Goal: Ask a question: Seek information or help from site administrators or community

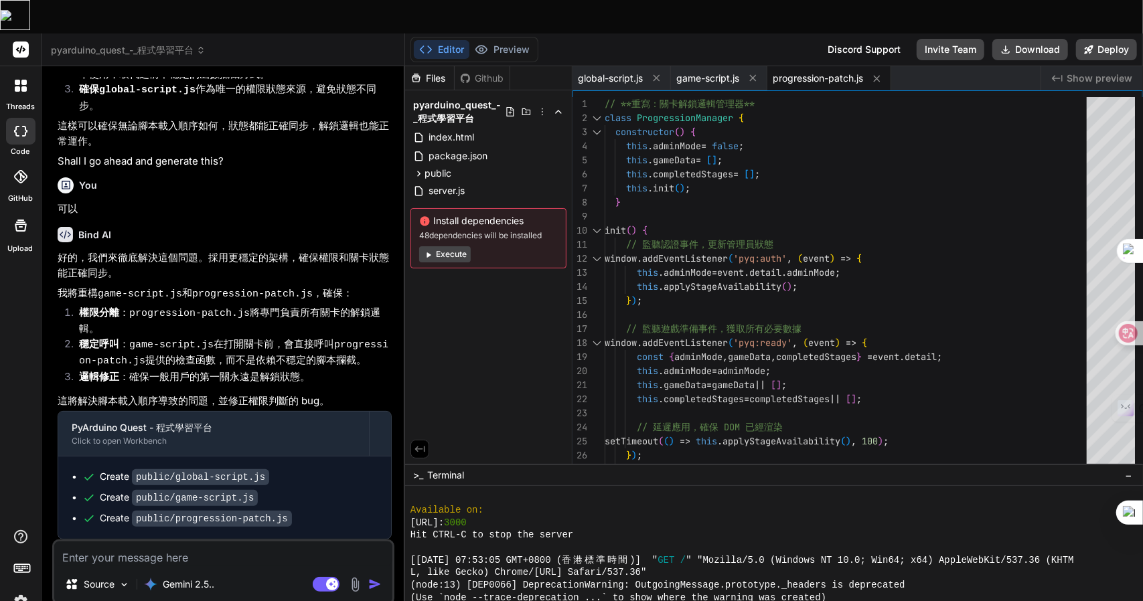
scroll to position [412, 0]
click at [488, 40] on button "Preview" at bounding box center [502, 49] width 66 height 19
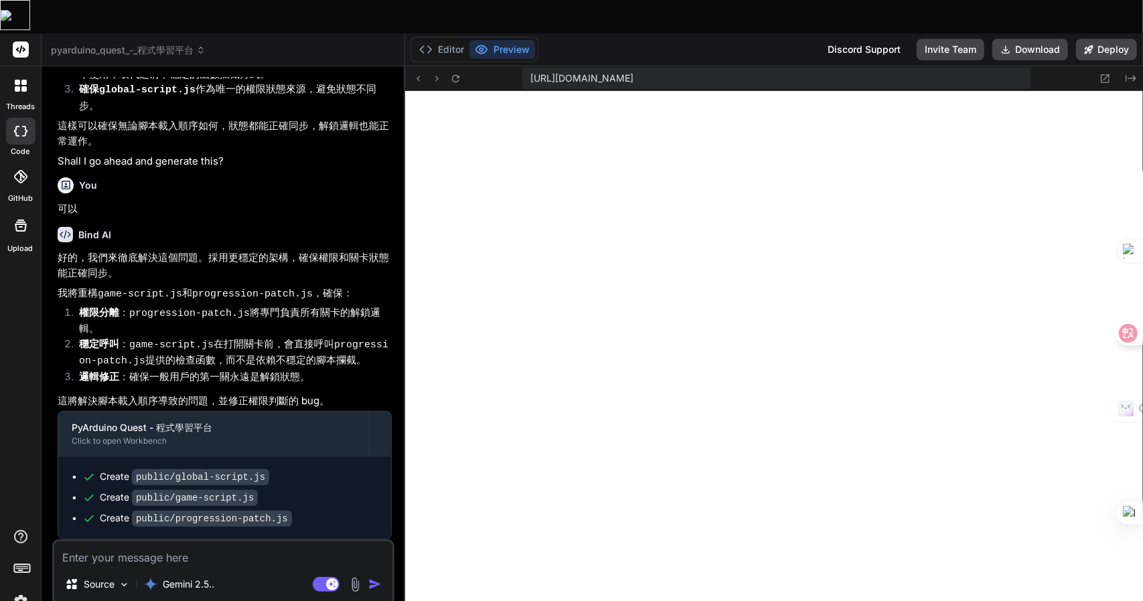
scroll to position [600, 0]
click at [456, 73] on icon at bounding box center [455, 78] width 11 height 11
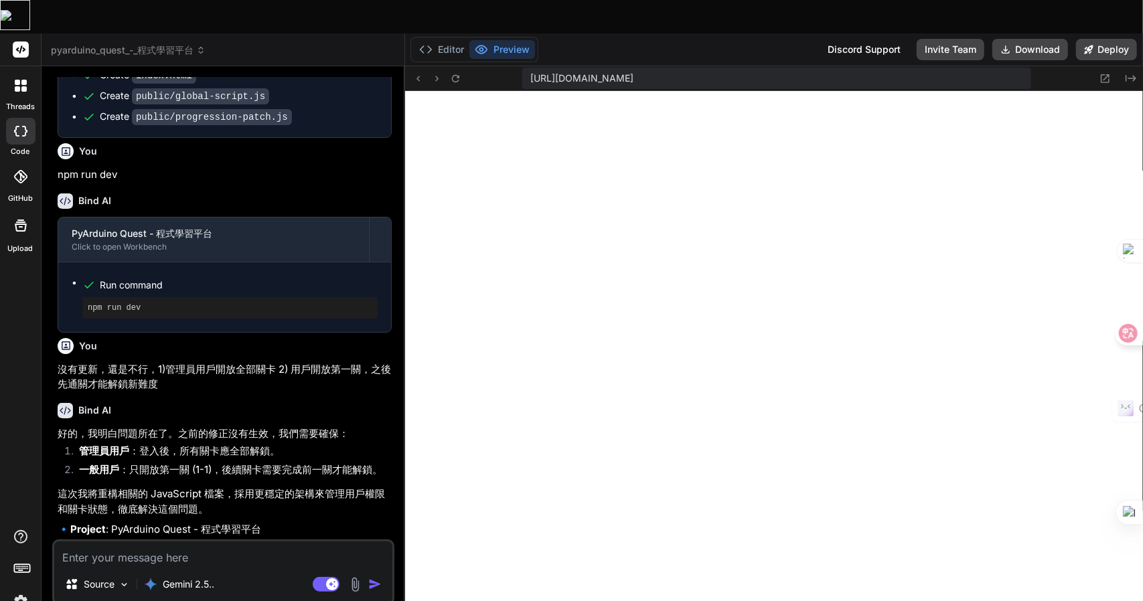
scroll to position [736, 0]
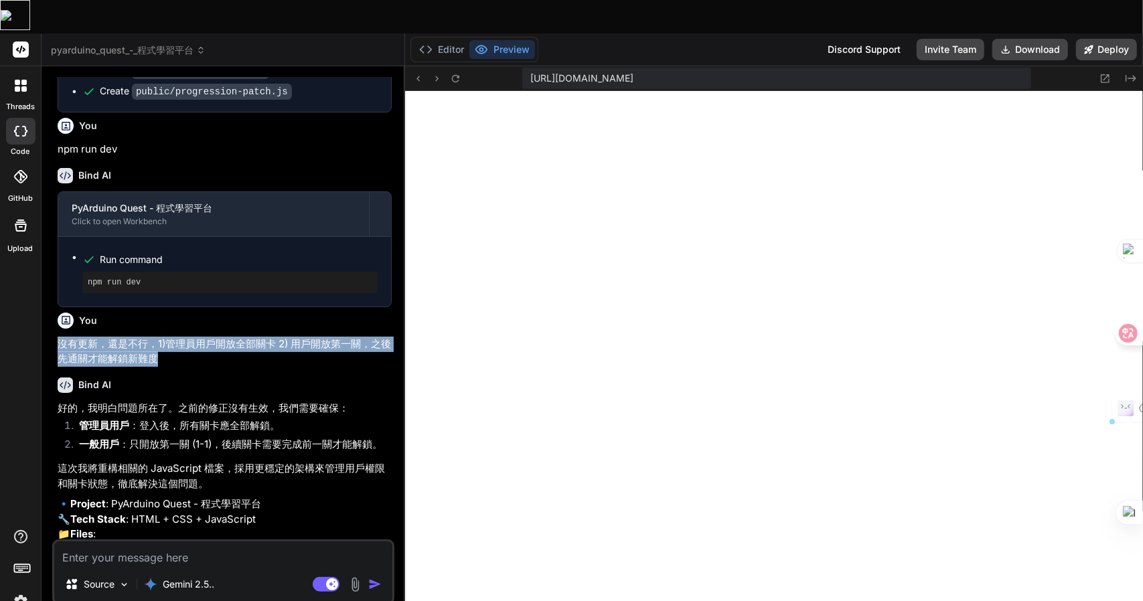
drag, startPoint x: 187, startPoint y: 347, endPoint x: 55, endPoint y: 333, distance: 132.7
click at [55, 333] on div "You 是 Bind AI PyArduino Quest - 程式學習平台 Click to open Workbench Create public/gl…" at bounding box center [224, 308] width 339 height 463
copy p "沒有更新，還是不行，1)管理員用戶開放全部關卡 2) 用戶開放第一關，之後先通關才能解鎖新難度"
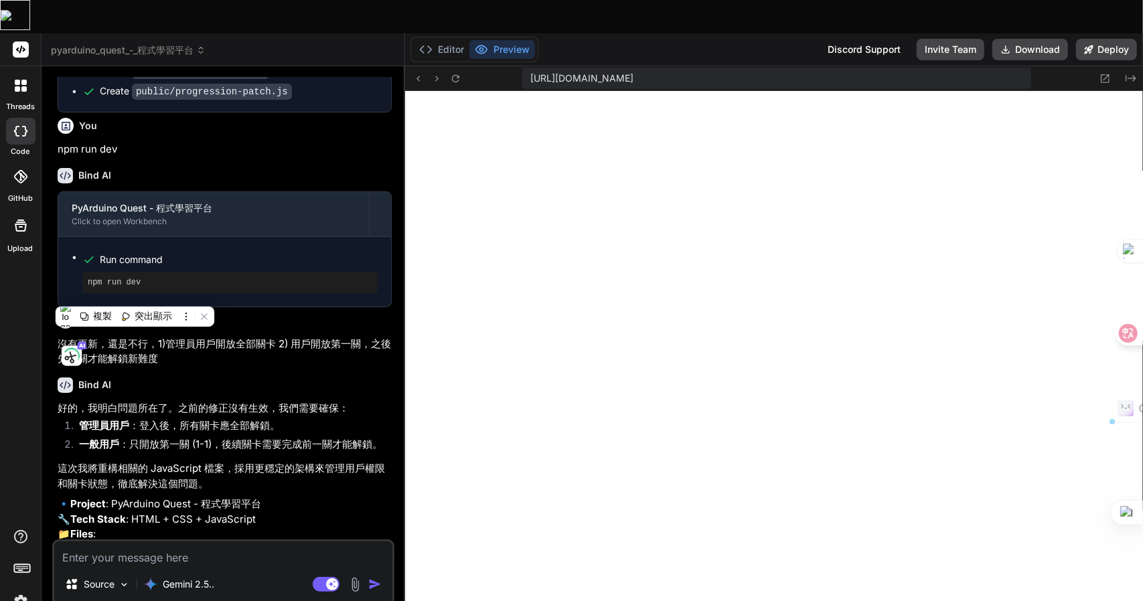
click at [207, 542] on textarea at bounding box center [223, 554] width 338 height 24
paste textarea "沒有更新，還是不行，1)管理員用戶開放全部關卡 2) 用戶開放第一關，之後先通關才能解鎖新難度"
type textarea "沒有更新，還是不行，1)管理員用戶開放全部關卡 2) 用戶開放第一關，之後先通關才能解鎖新難度"
type textarea "x"
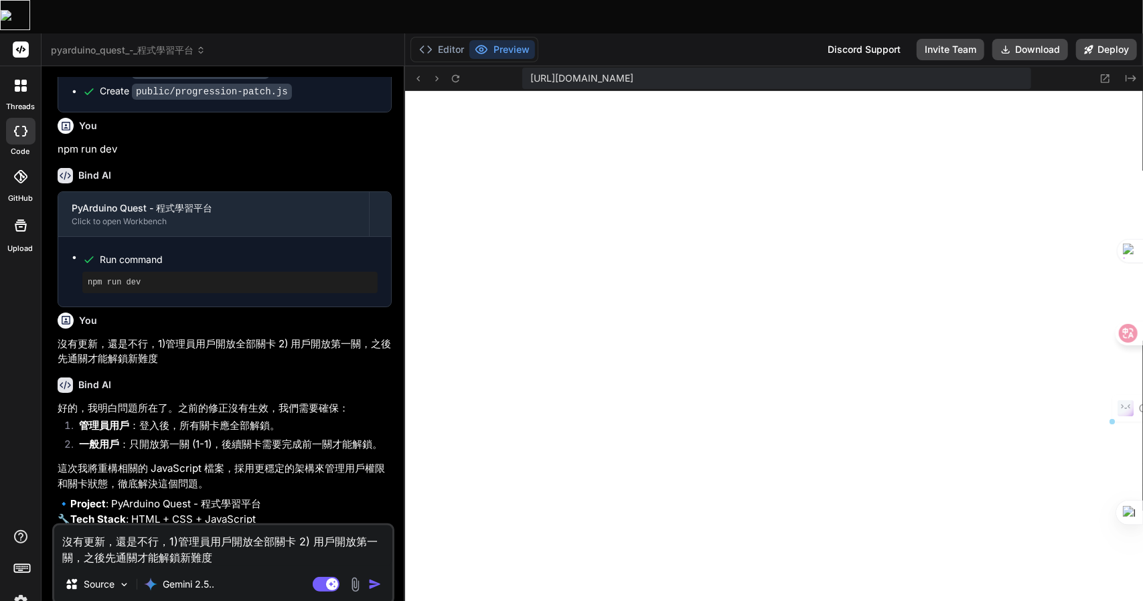
drag, startPoint x: 116, startPoint y: 511, endPoint x: 0, endPoint y: 504, distance: 116.7
click at [0, 504] on div "threads code GitHub Upload pyarduino_quest_-_程式學習平台 Created with Pixso. Bind AI…" at bounding box center [571, 333] width 1143 height 601
type textarea "還是不行，1)管理員用戶開放全部關卡 2) 用戶開放第一關，之後先通關才能解鎖新難度"
type textarea "x"
type textarea "還是不行，1)管理員用戶開放全部關卡 2) 用戶開放第一關，之後先通關才能解鎖新難度"
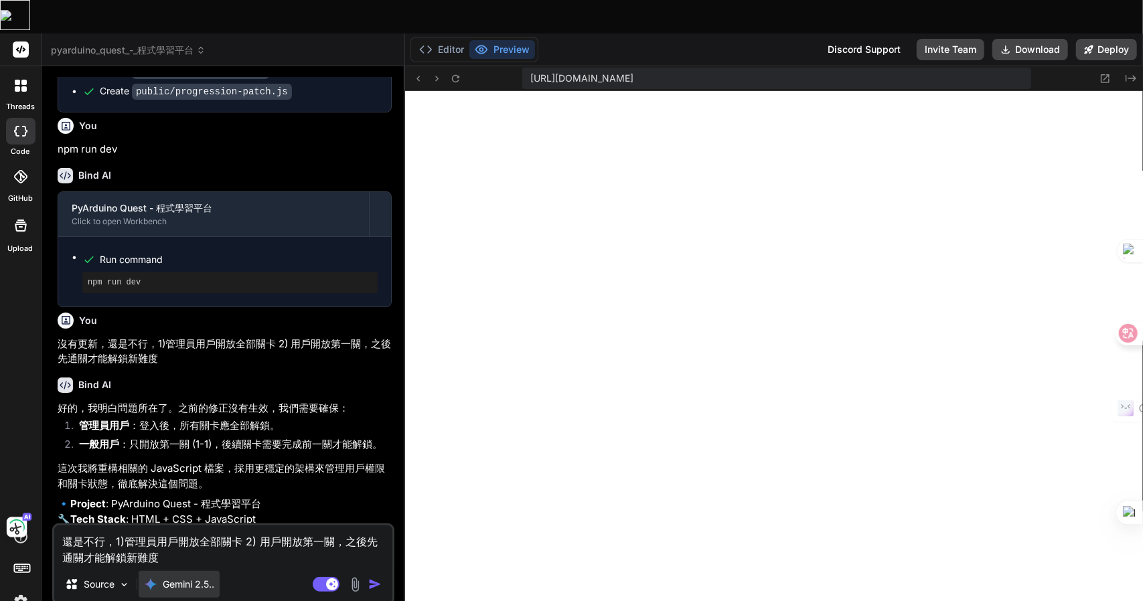
click at [205, 578] on p "Gemini 2.5.." at bounding box center [189, 584] width 52 height 13
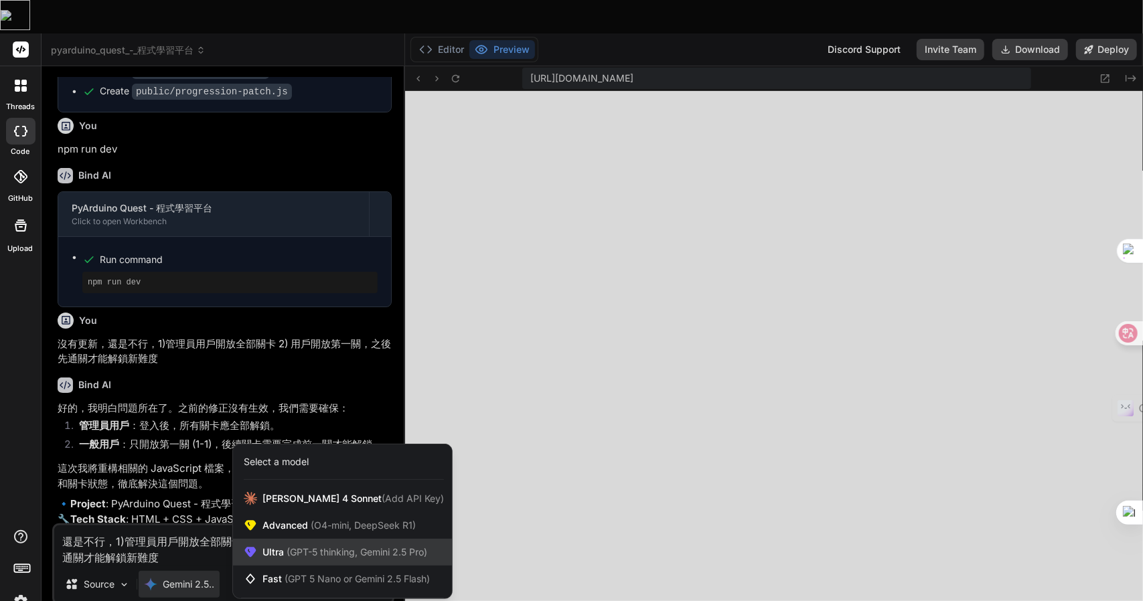
click at [353, 546] on span "(GPT-5 thinking, Gemini 2.5 Pro)" at bounding box center [355, 551] width 143 height 11
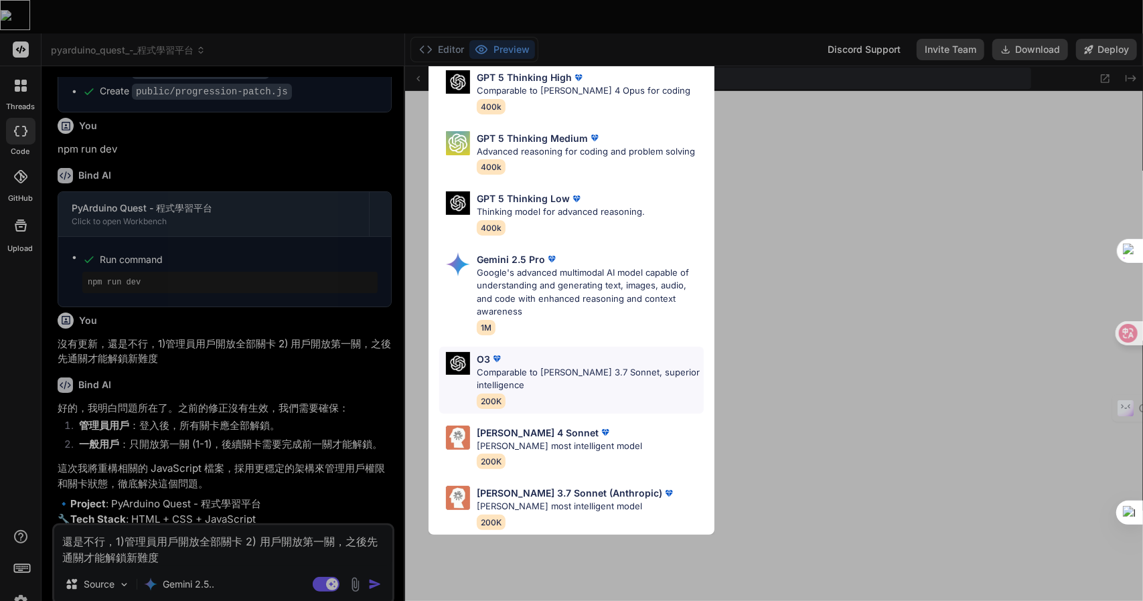
scroll to position [0, 0]
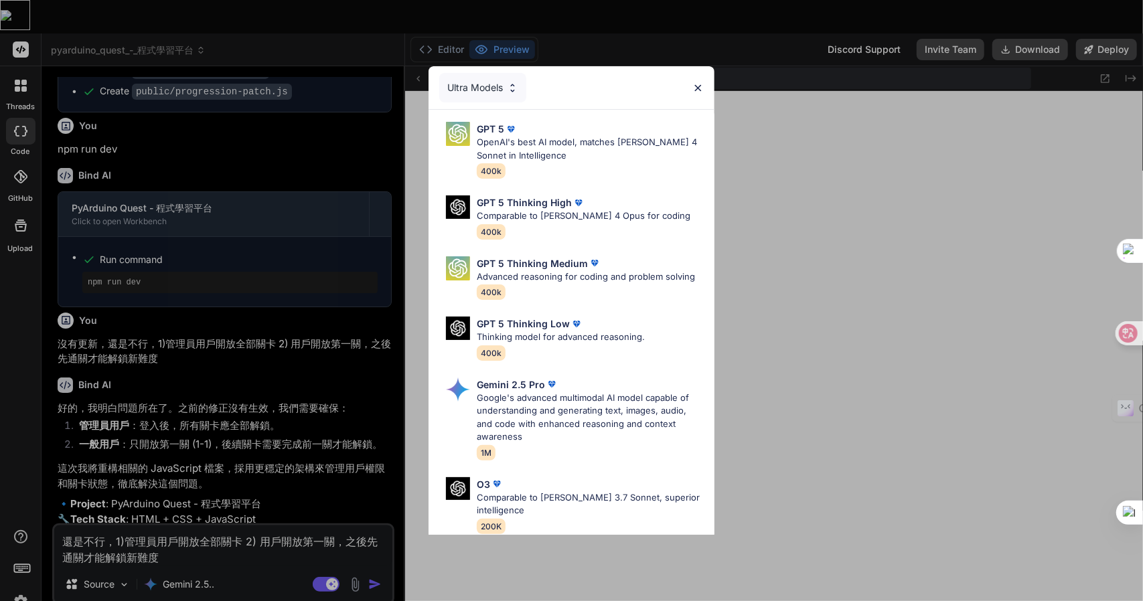
click at [614, 202] on div "GPT 5 Thinking High" at bounding box center [584, 202] width 214 height 14
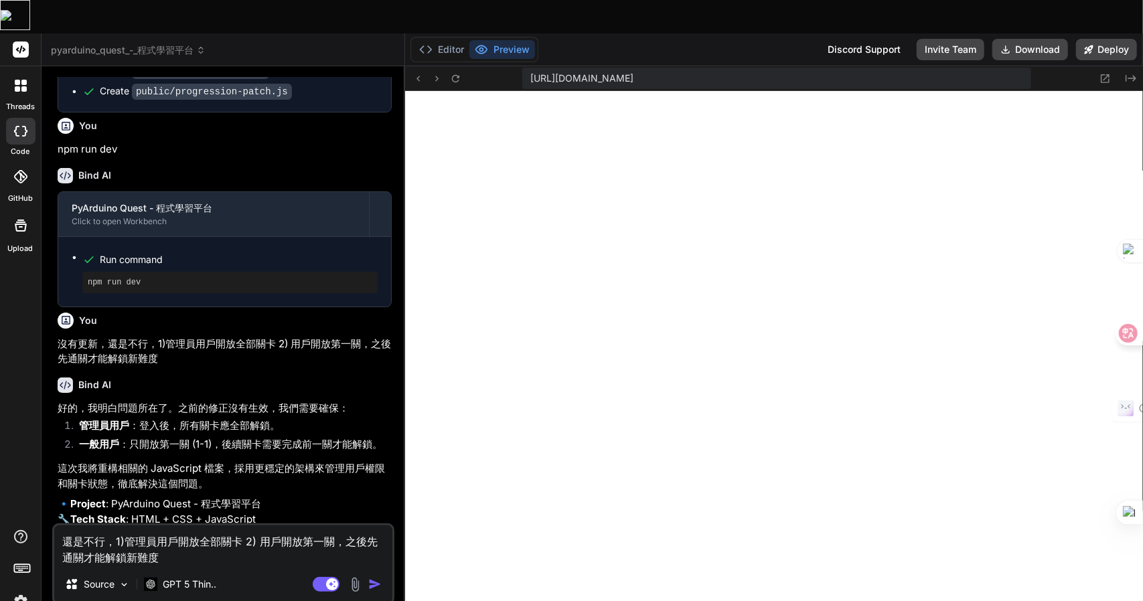
click at [226, 532] on div "還是不行，1)管理員用戶開放全部關卡 2) 用戶開放第一關，之後先通關才能解鎖新難度 Source GPT 5 Thin.. Agent Mode. When…" at bounding box center [223, 564] width 342 height 82
click at [236, 528] on textarea "還是不行，1)管理員用戶開放全部關卡 2) 用戶開放第一關，之後先通關才能解鎖新難度" at bounding box center [223, 545] width 338 height 40
type textarea "x"
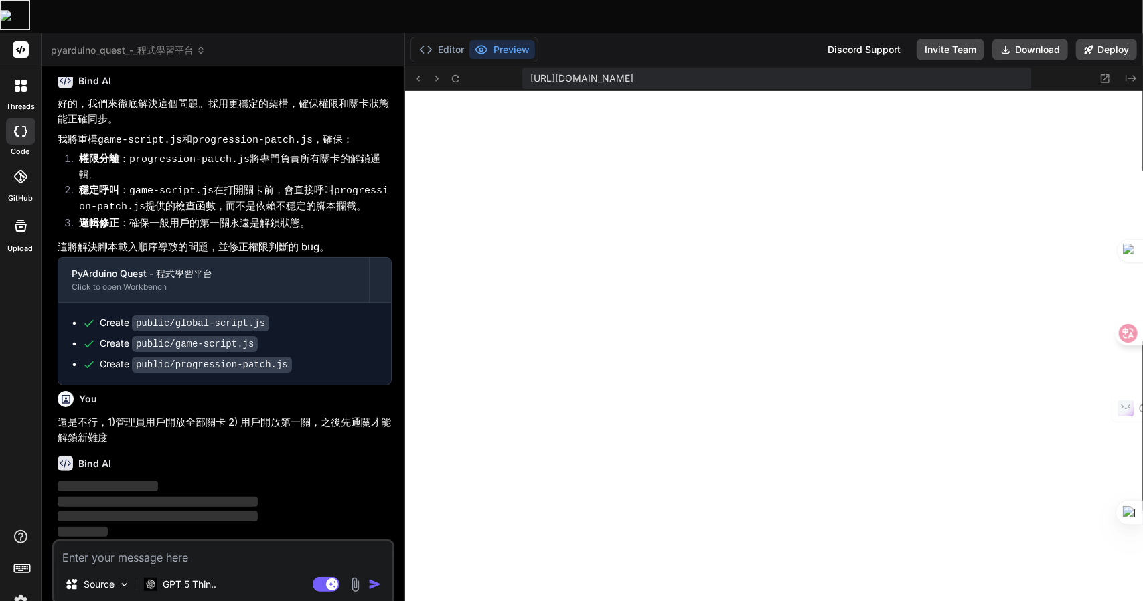
scroll to position [1546, 0]
type textarea "x"
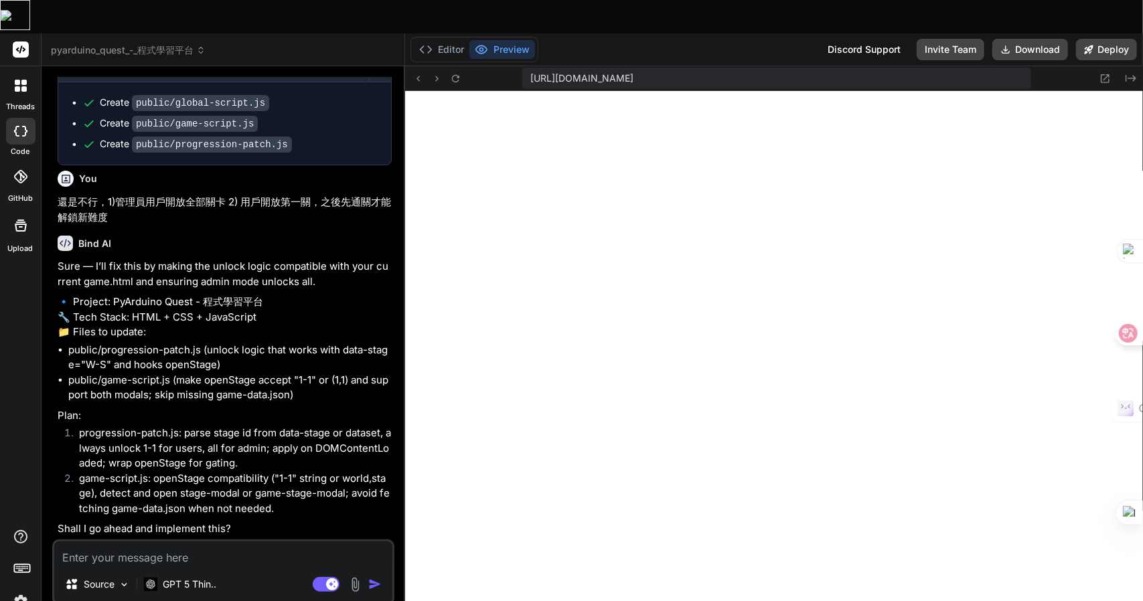
scroll to position [1797, 0]
type textarea "m"
type textarea "x"
type textarea "mn"
type textarea "x"
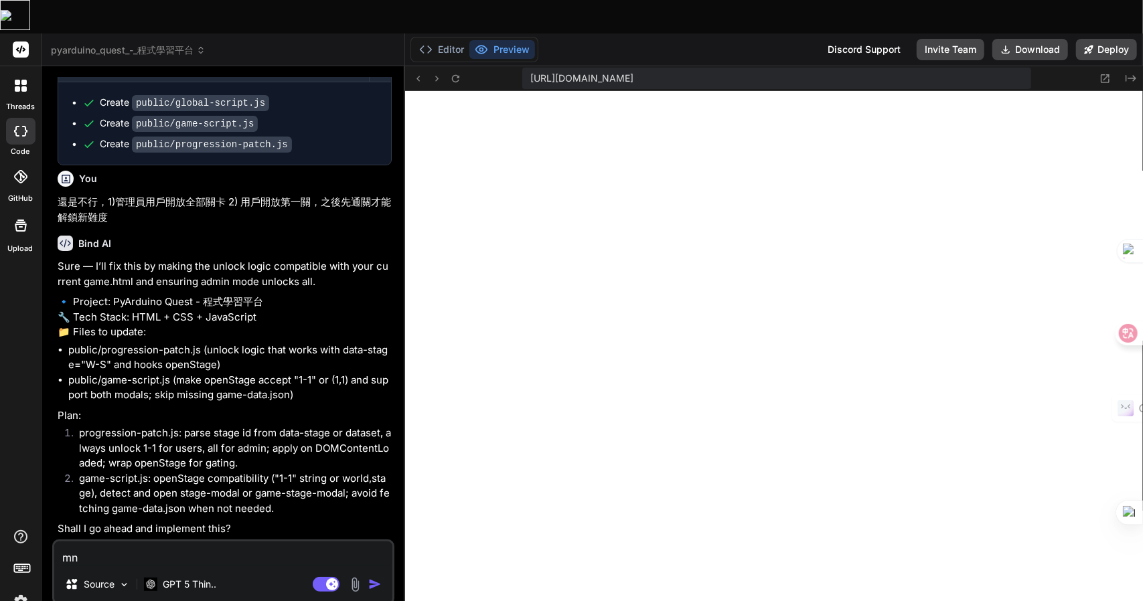
type textarea "mnr"
type textarea "x"
type textarea "mn"
type textarea "x"
type textarea "m"
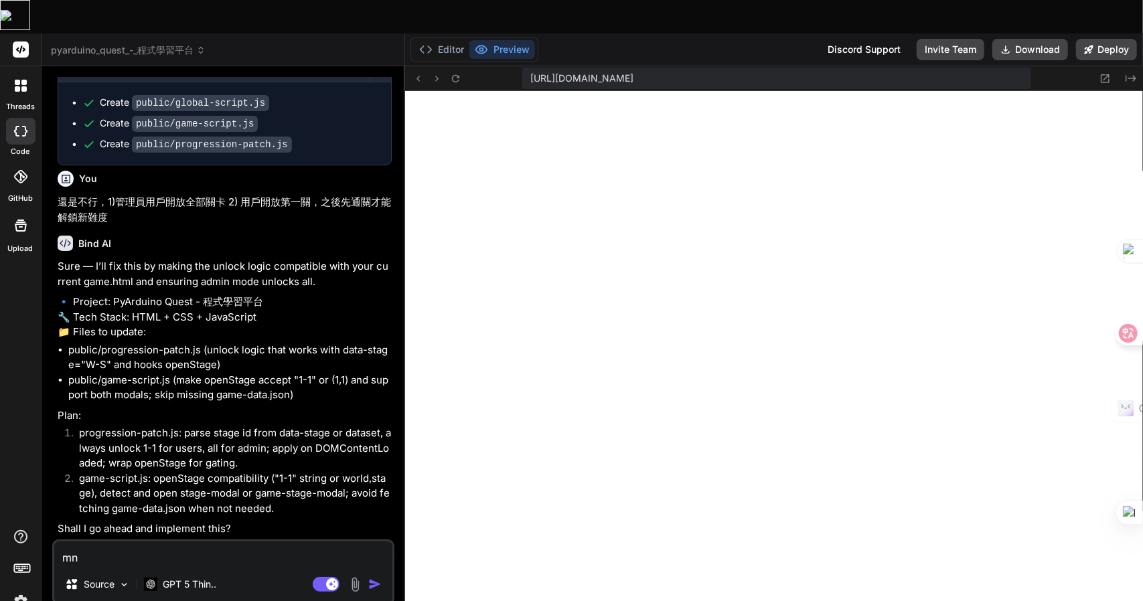
type textarea "x"
type textarea "一"
type textarea "x"
type textarea "一弓"
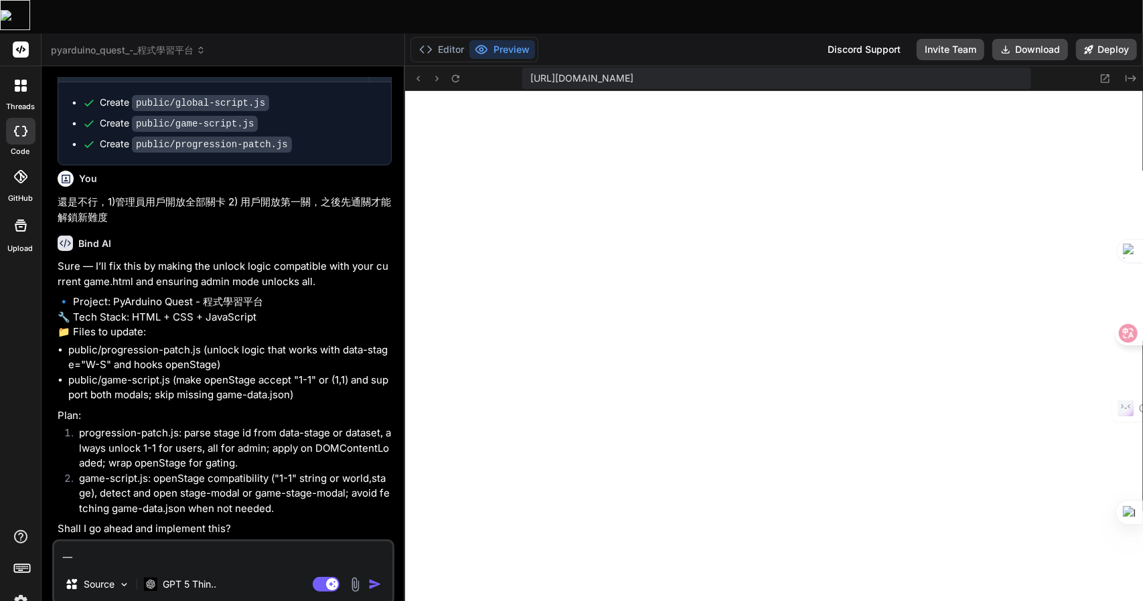
type textarea "x"
type textarea "一弓口"
type textarea "x"
type textarea "可"
type textarea "x"
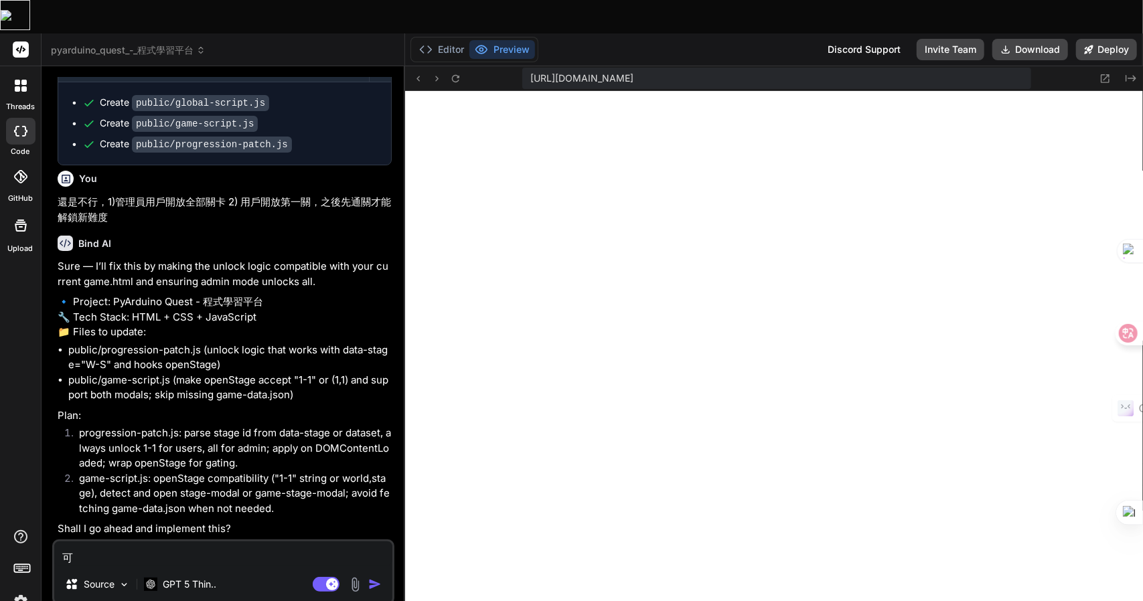
type textarea "可女"
type textarea "x"
type textarea "可女[PERSON_NAME]"
type textarea "x"
type textarea "可女戈人"
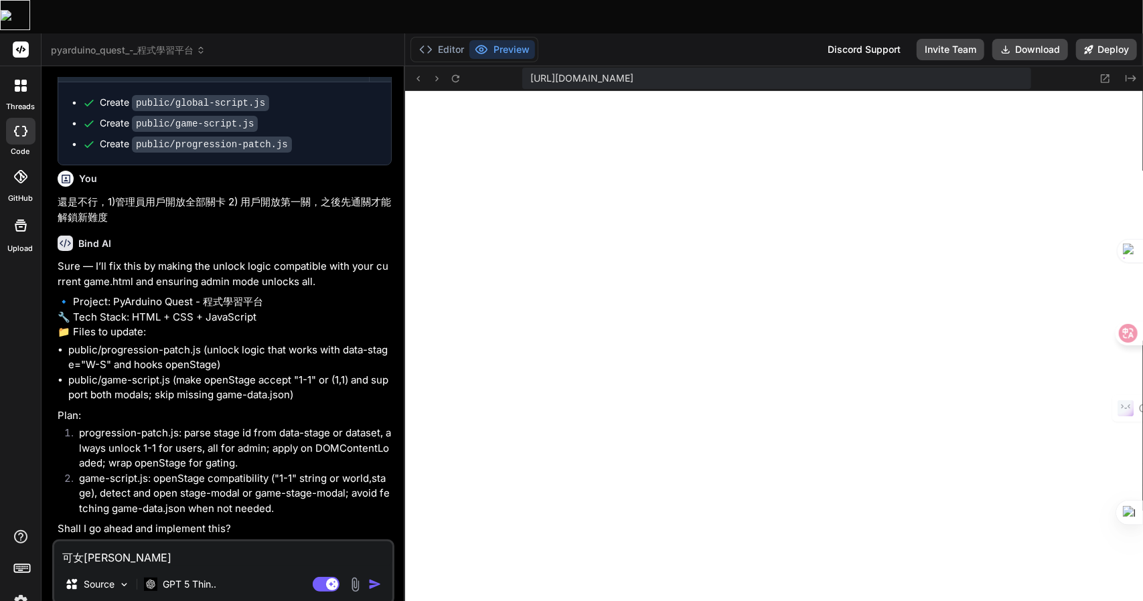
type textarea "x"
type textarea "可以"
type textarea "x"
type textarea "可以'"
type textarea "x"
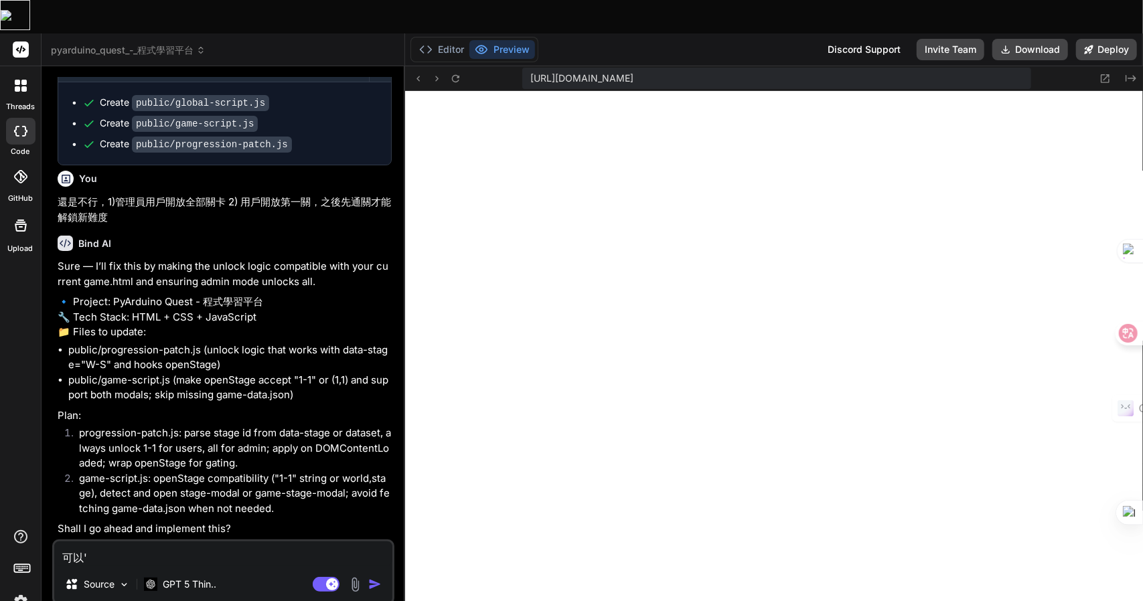
type textarea "可以''"
type textarea "x"
type textarea "可以'"
type textarea "x"
type textarea "可以"
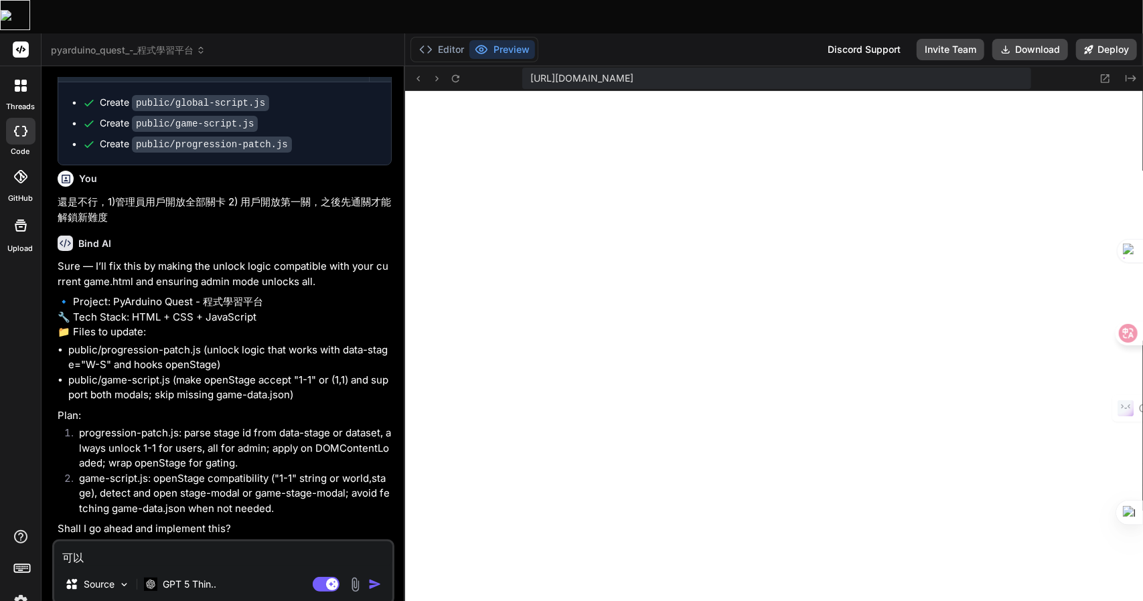
type textarea "x"
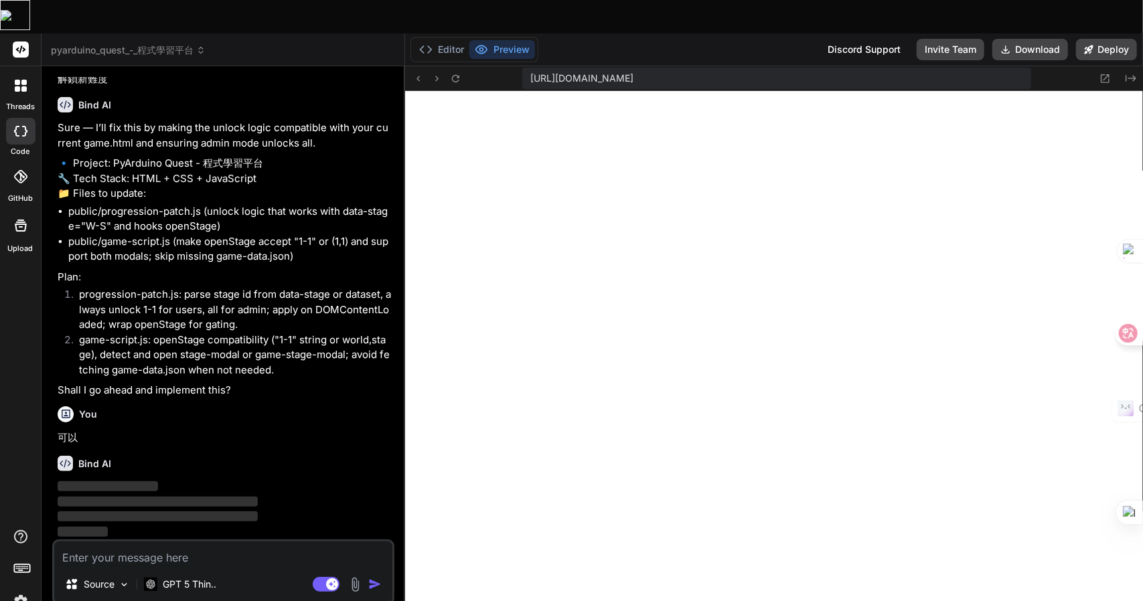
scroll to position [1936, 0]
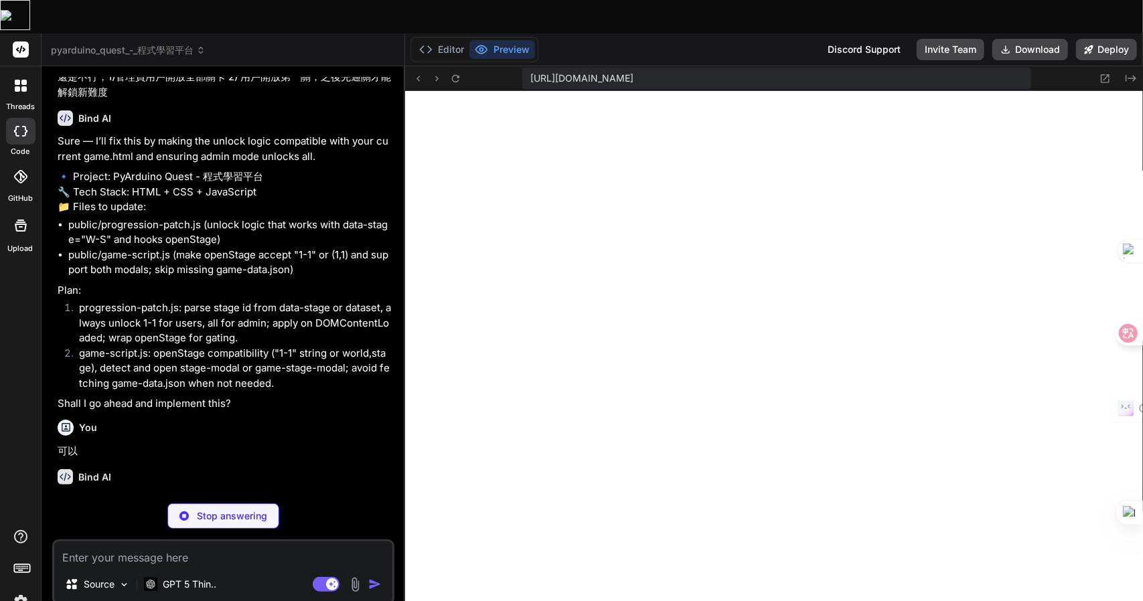
type textarea "x"
type textarea "`; document.head.appendChild(style); })();"
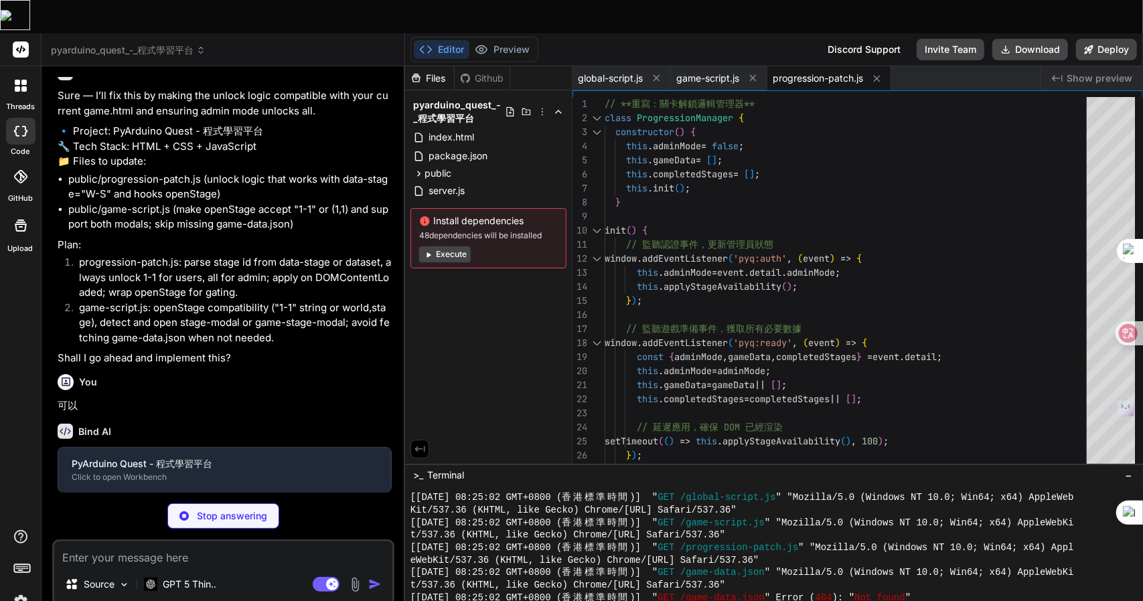
type textarea "x"
type textarea "detail: { adminMode: !!(e && e.detail && e.detail.adminMode), completedStages }…"
type textarea "x"
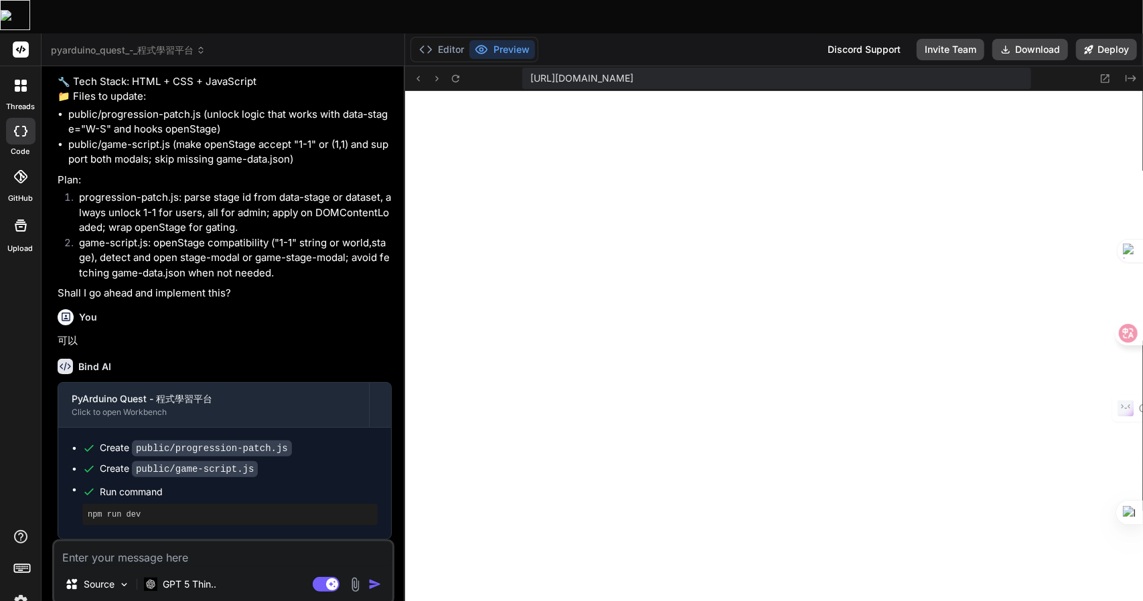
scroll to position [1399, 0]
click at [166, 542] on textarea at bounding box center [223, 554] width 338 height 24
type textarea "水"
type textarea "x"
type textarea "水弓"
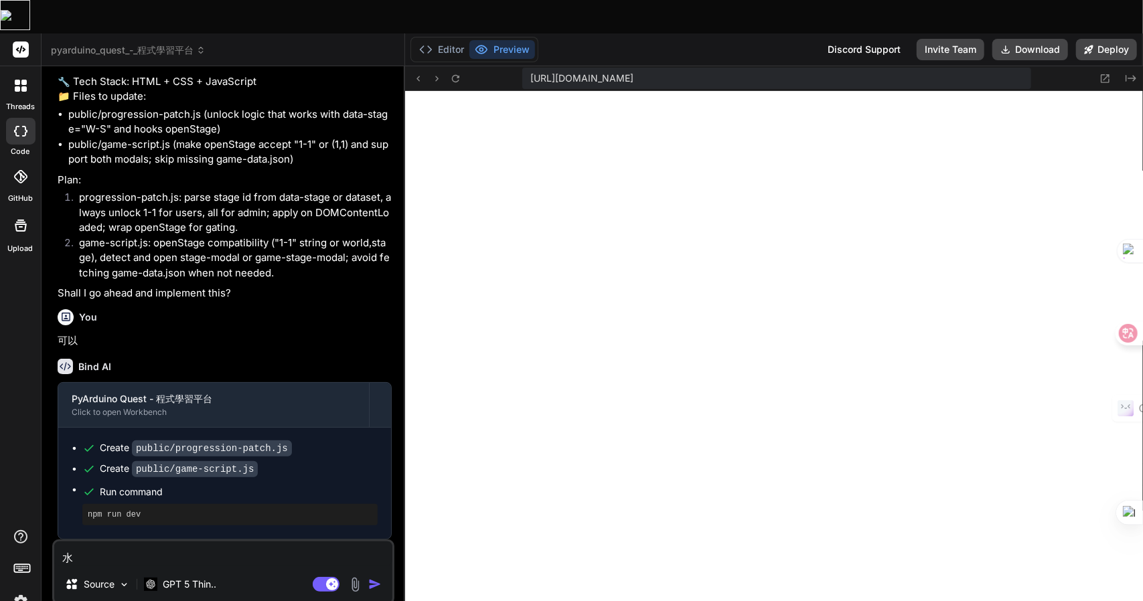
type textarea "x"
type textarea "水弓水"
type textarea "x"
type textarea "沒"
type textarea "x"
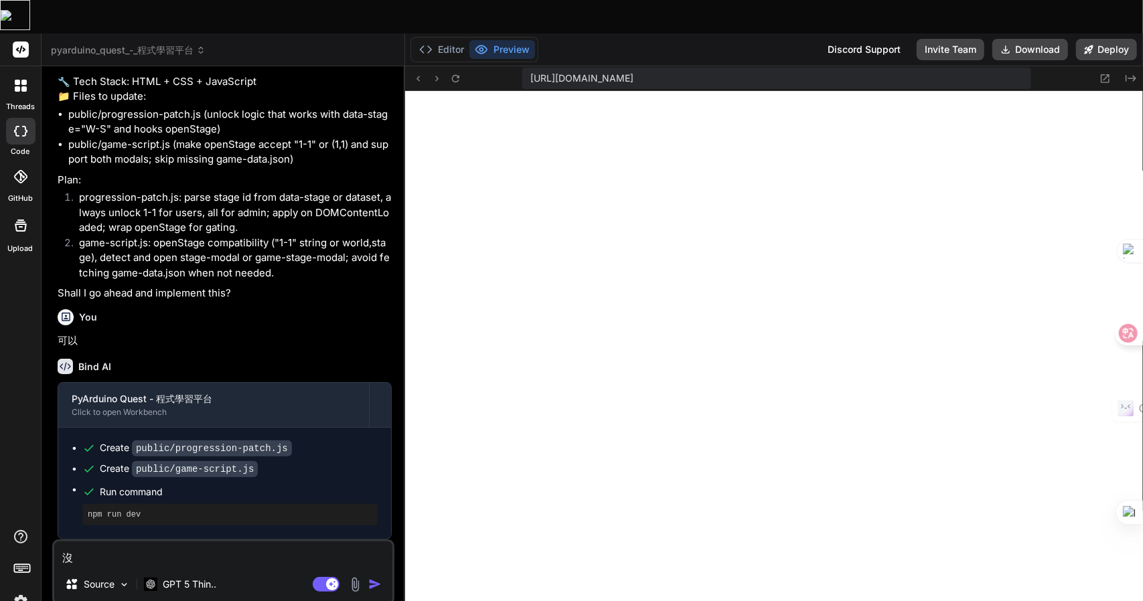
type textarea "沒大"
type textarea "x"
type textarea "沒大月"
type textarea "x"
type textarea "沒有"
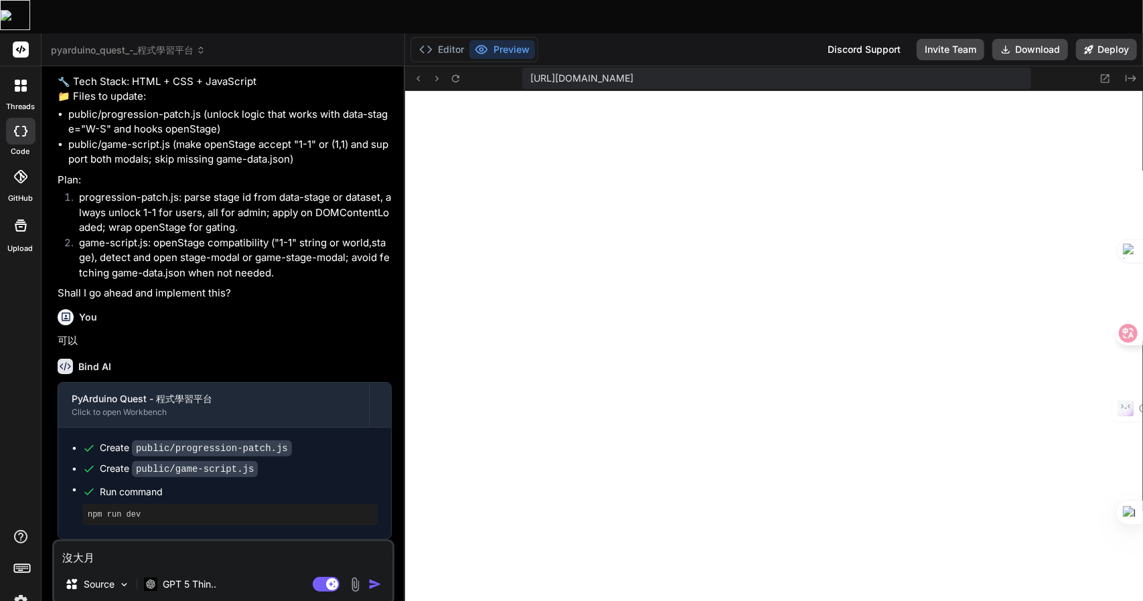
type textarea "x"
type textarea "沒有弓"
type textarea "x"
type textarea "沒有[PERSON_NAME]"
type textarea "x"
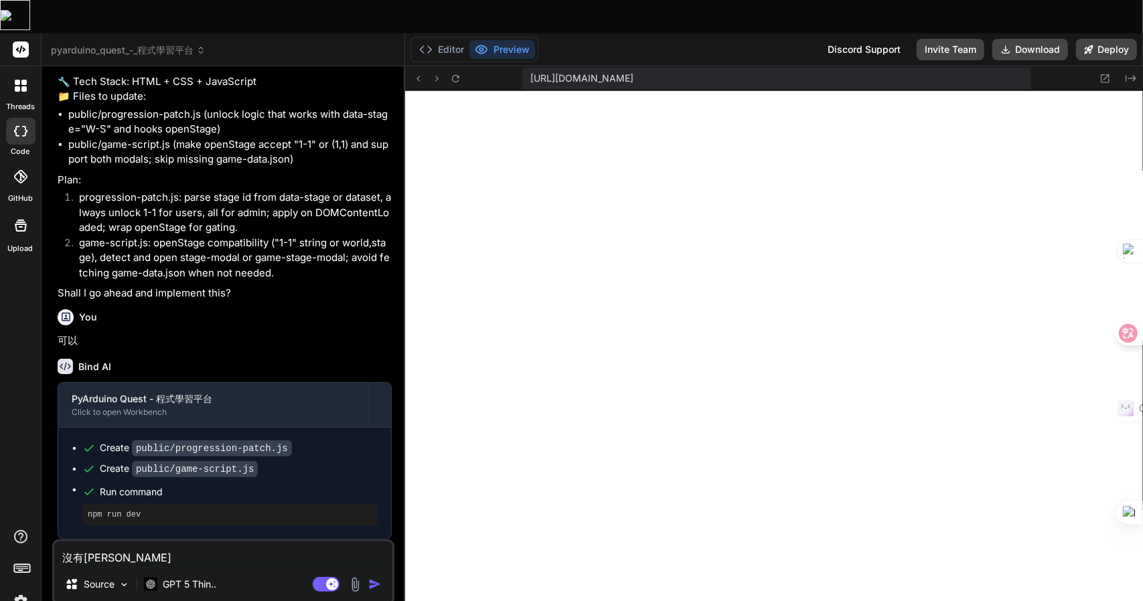
type textarea "沒有了"
type textarea "x"
type textarea "沒有了竹"
type textarea "x"
type textarea "沒有了竹十"
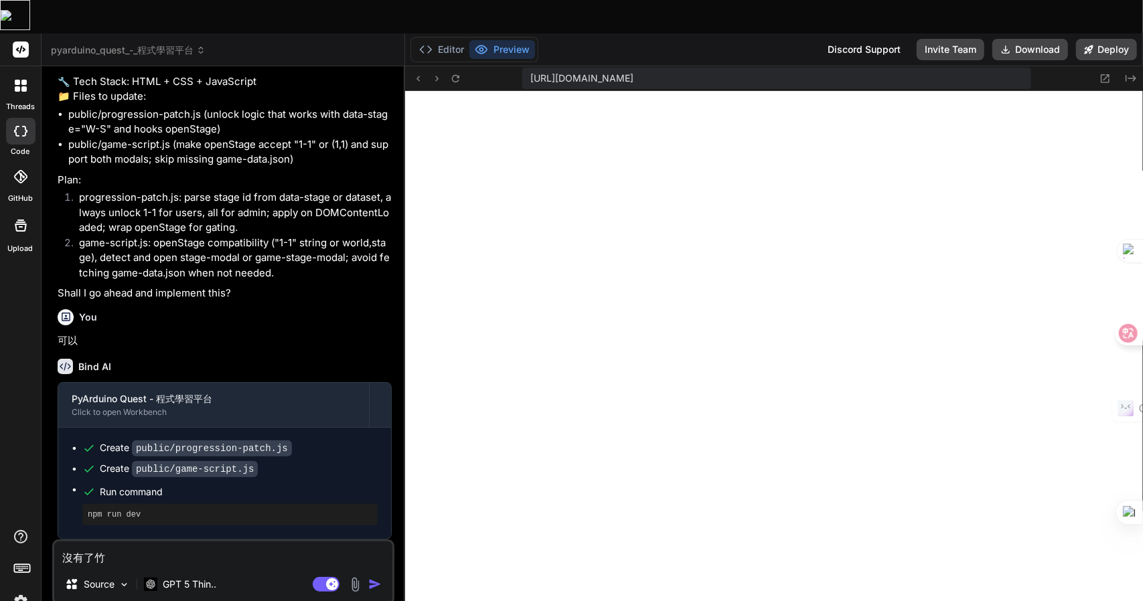
type textarea "x"
type textarea "沒有了竹十口"
type textarea "x"
type textarea "沒有了竹十口口"
type textarea "x"
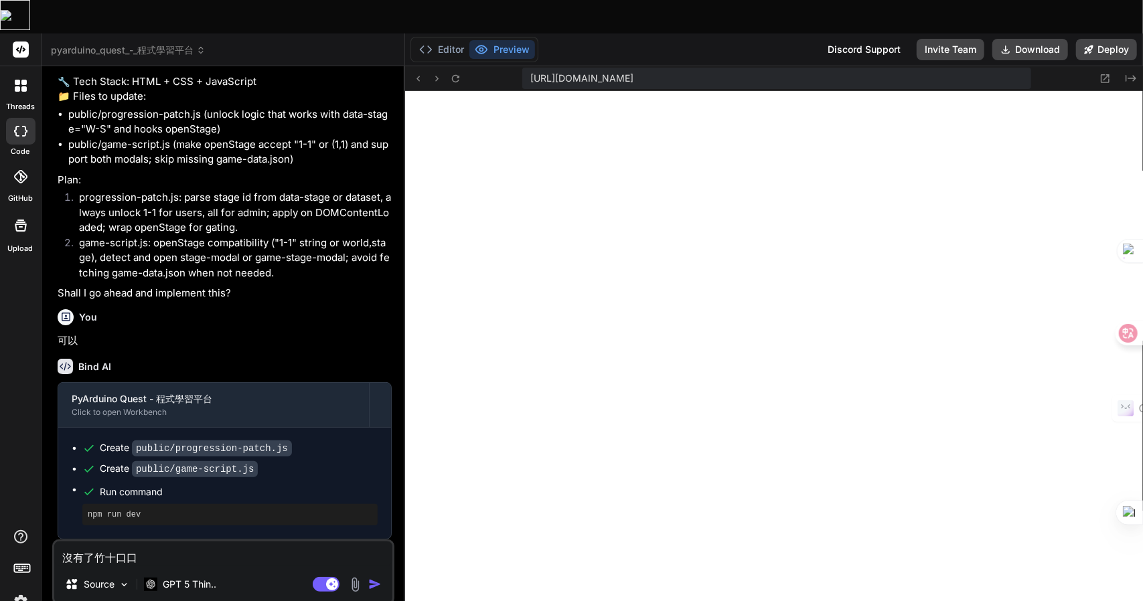
type textarea "沒有了管"
type textarea "x"
type textarea "沒有了管一"
type textarea "x"
type textarea "沒有了管[PERSON_NAME]田"
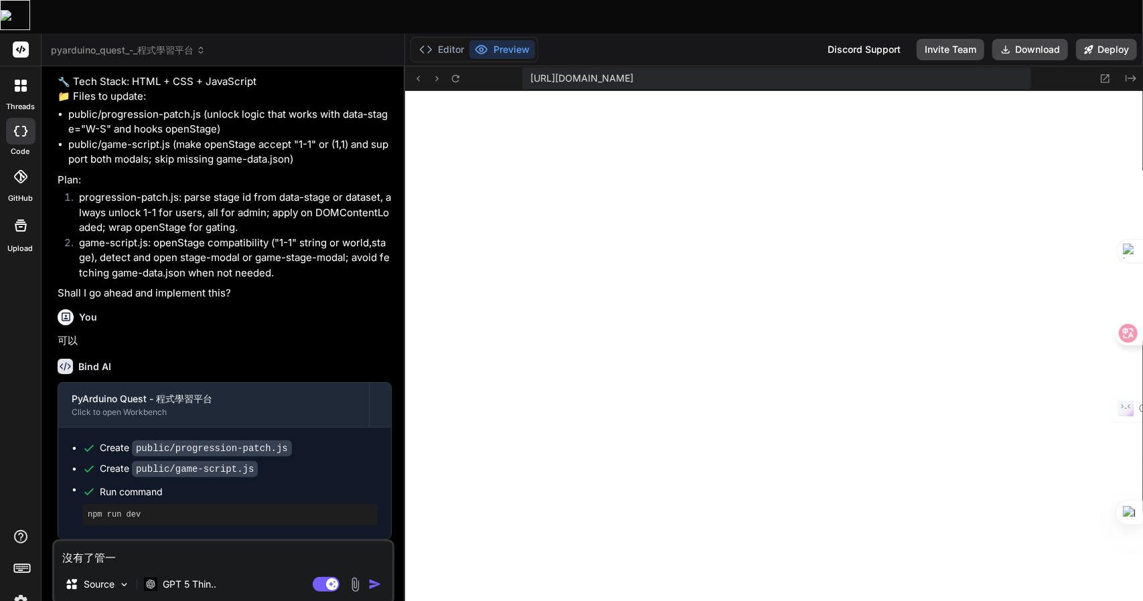
type textarea "x"
type textarea "沒有了管一"
type textarea "x"
type textarea "沒有了管"
type textarea "x"
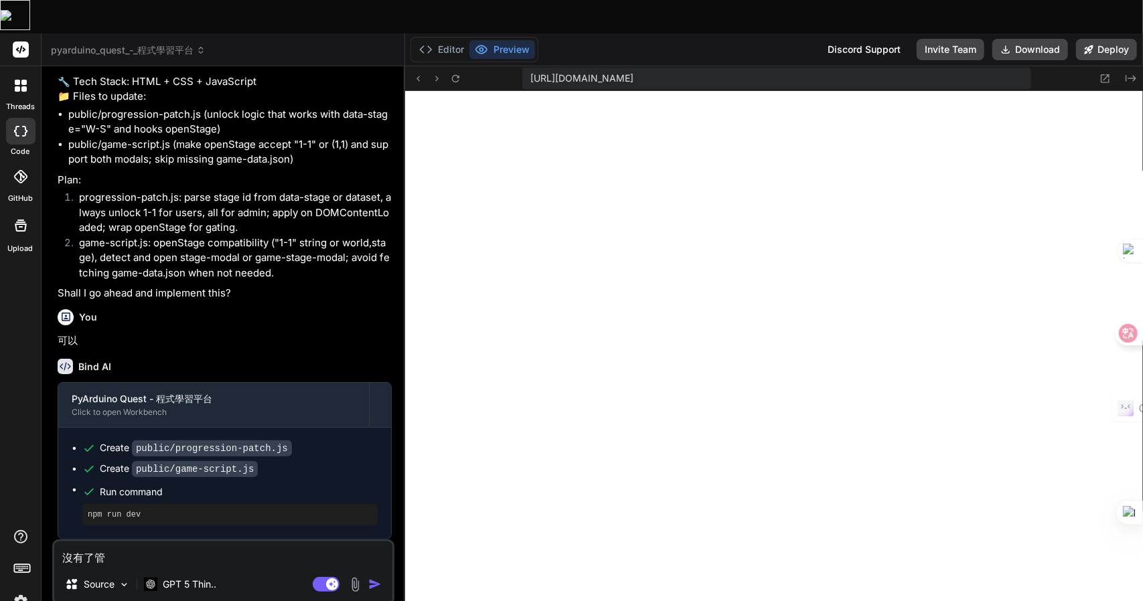
type textarea "沒有了管土"
type textarea "x"
type textarea "沒有了管[PERSON_NAME]"
type textarea "x"
type textarea "沒有了管土田口"
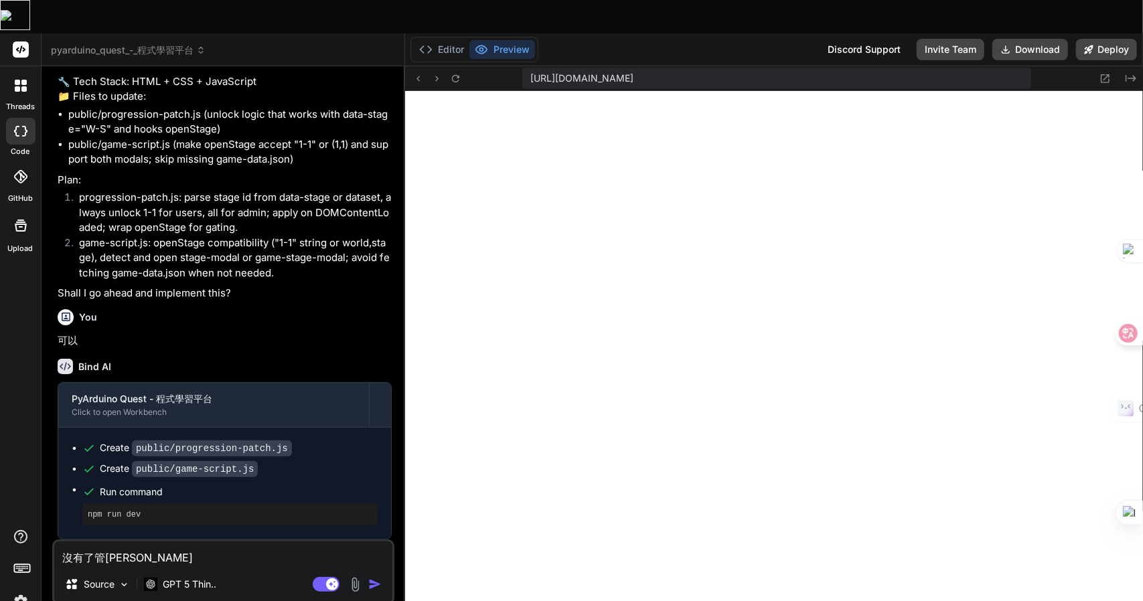
type textarea "x"
type textarea "沒有了管[PERSON_NAME]"
type textarea "x"
type textarea "沒有了管土田口月山"
type textarea "x"
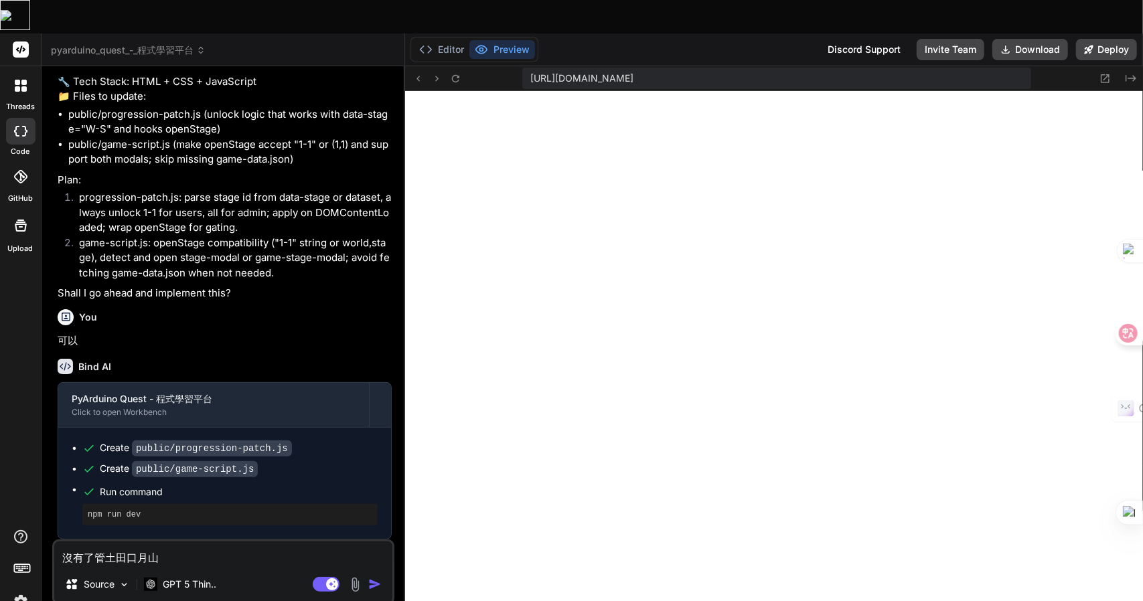
type textarea "沒有了管"
type textarea "x"
type textarea "沒有了管一"
type textarea "x"
type textarea "沒有了管一土"
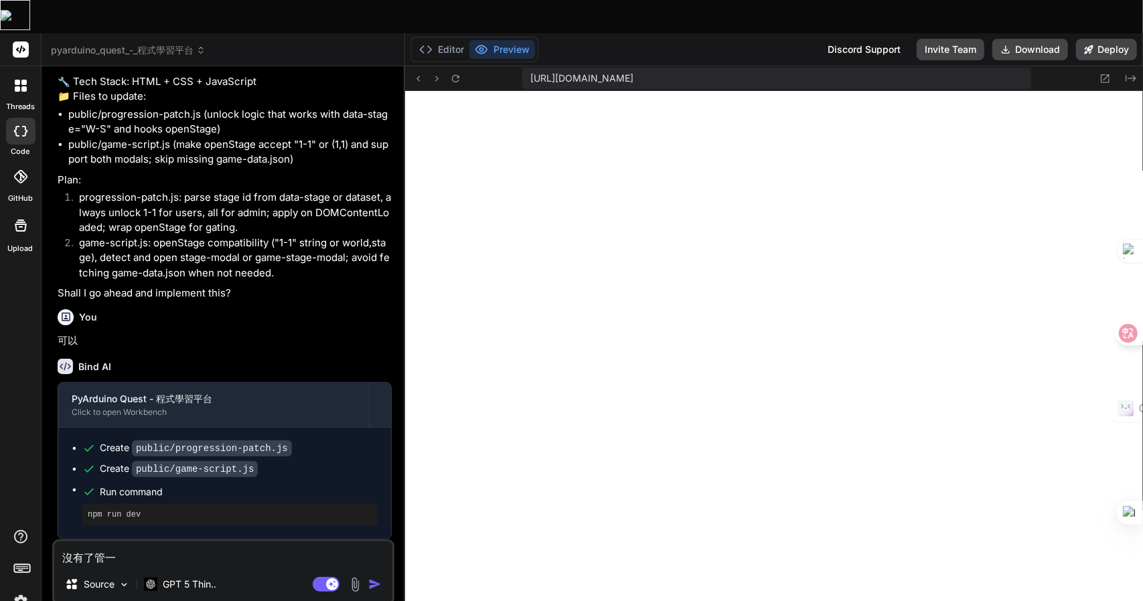
type textarea "x"
type textarea "沒有了管一土口"
type textarea "x"
type textarea "沒有了管一土"
type textarea "x"
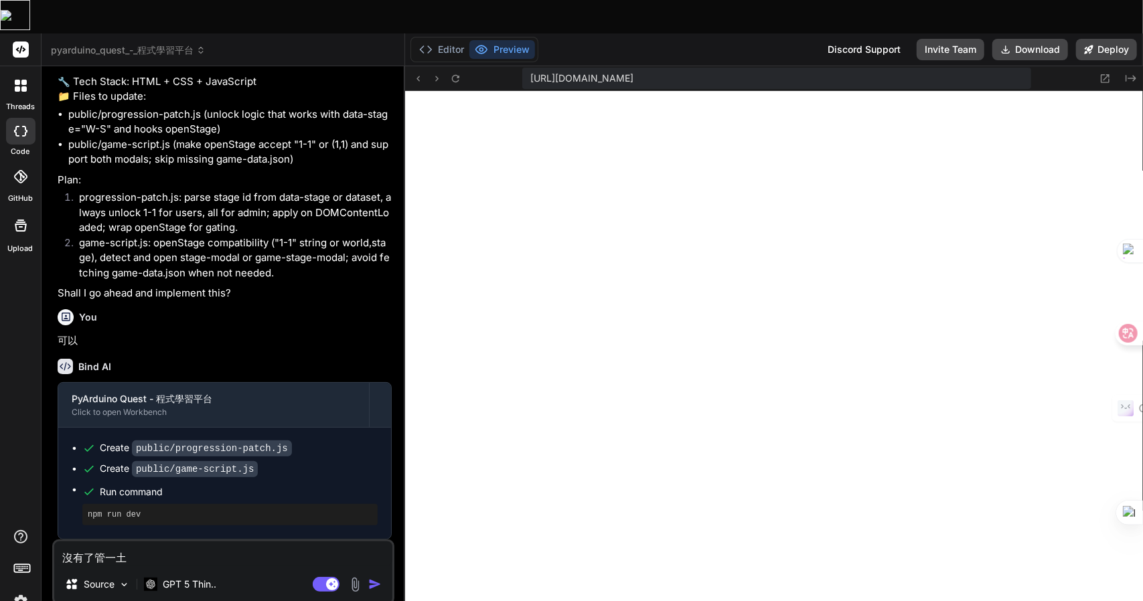
type textarea "沒有了管一土田"
type textarea "x"
type textarea "沒有了管一土田土"
type textarea "x"
type textarea "沒有了管理"
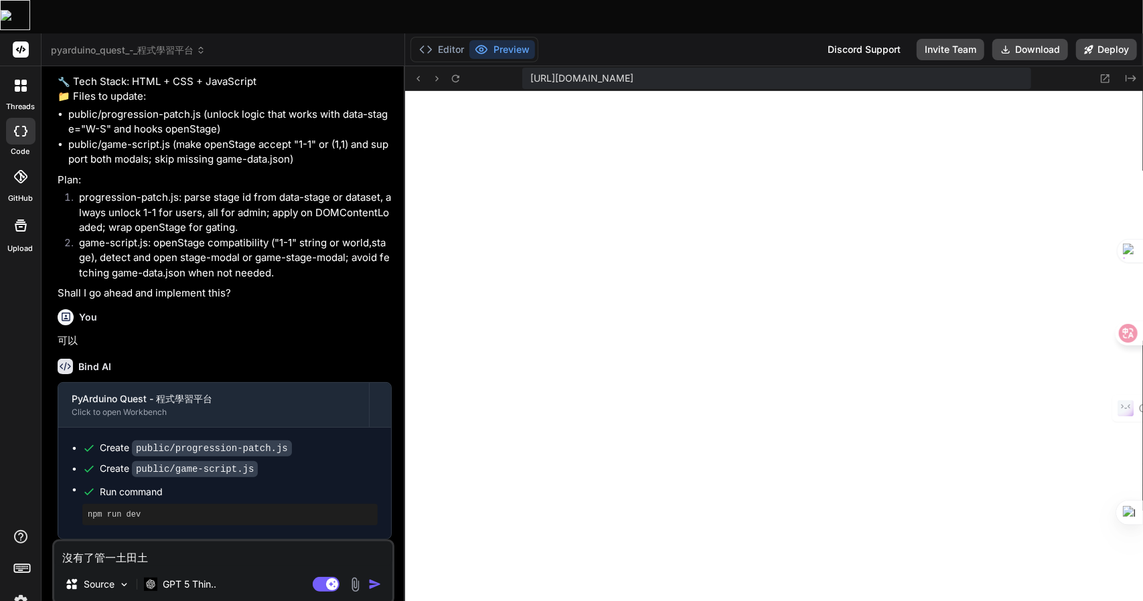
type textarea "x"
type textarea "沒有了管理口"
type textarea "x"
type textarea "沒有了管理口月"
type textarea "x"
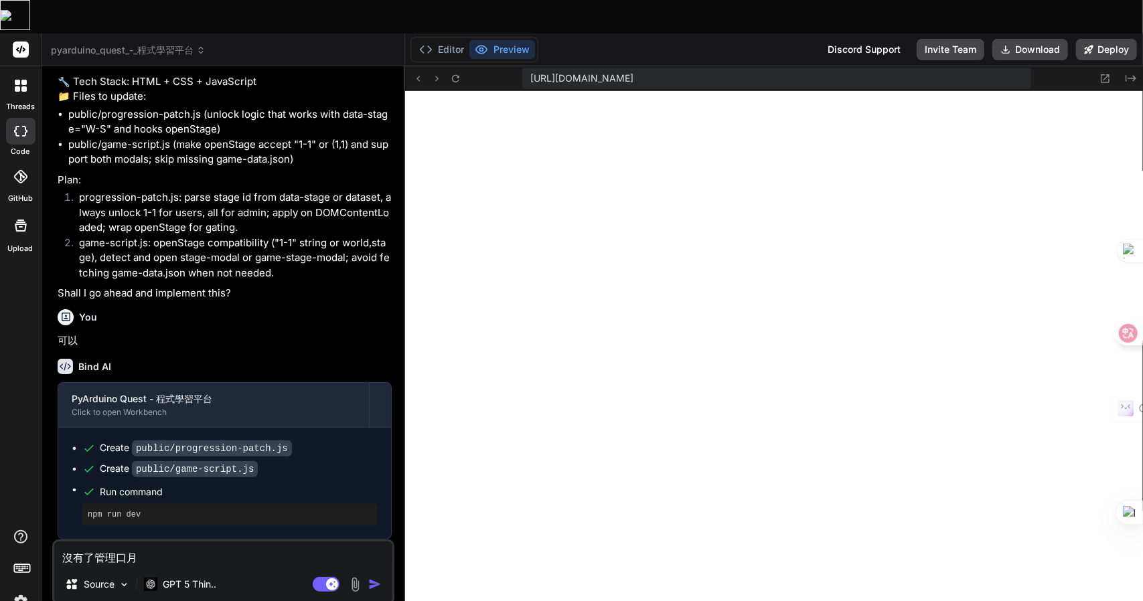
type textarea "沒有了管理口月山"
type textarea "x"
type textarea "沒有了管理口月山金"
type textarea "x"
type textarea "沒有了管理員"
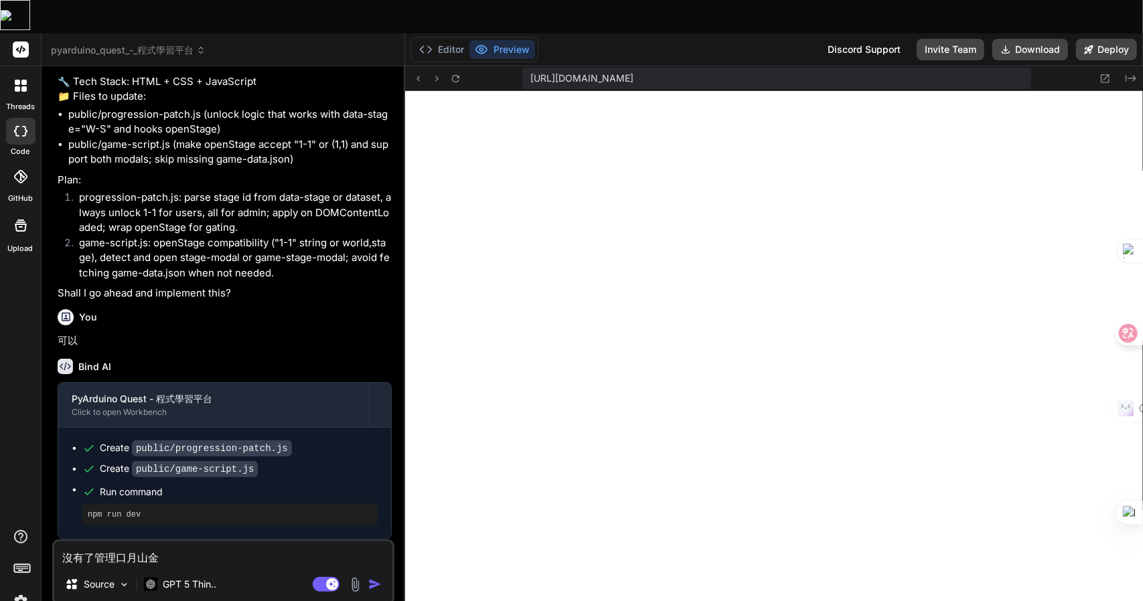
type textarea "x"
type textarea "沒有了管理員[PERSON_NAME]"
type textarea "x"
type textarea "沒有了管理員[PERSON_NAME]"
type textarea "x"
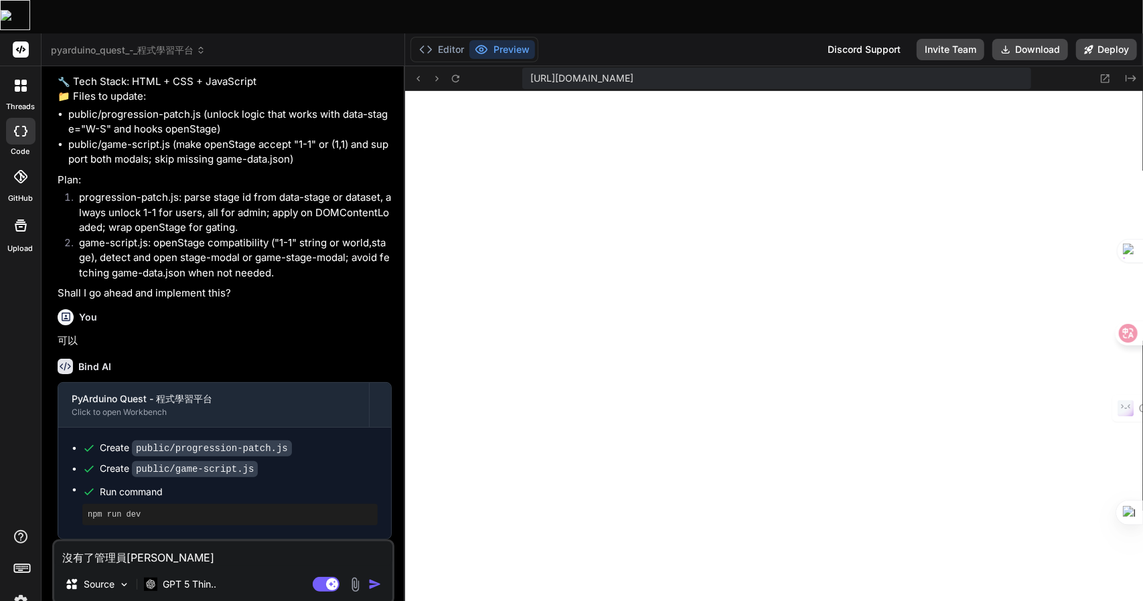
type textarea "沒有了管理員竹日心"
type textarea "x"
type textarea "沒有了管理員竹日心戈"
type textarea "x"
type textarea "沒有了管理員的"
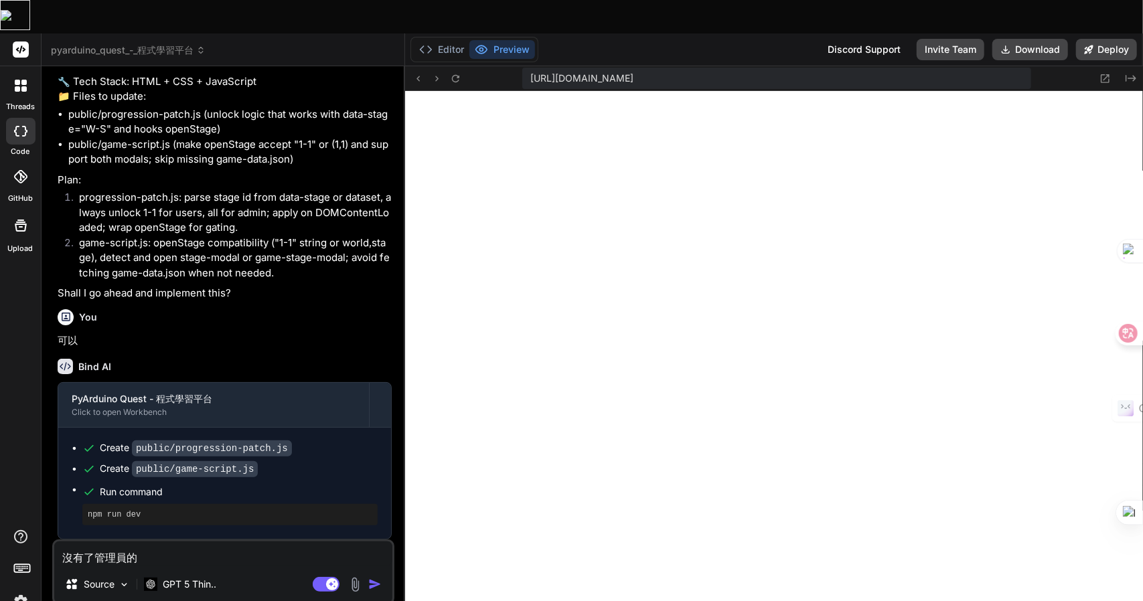
type textarea "x"
type textarea "沒有了管理員的心"
type textarea "x"
type textarea "沒有了管理員的心尸"
type textarea "x"
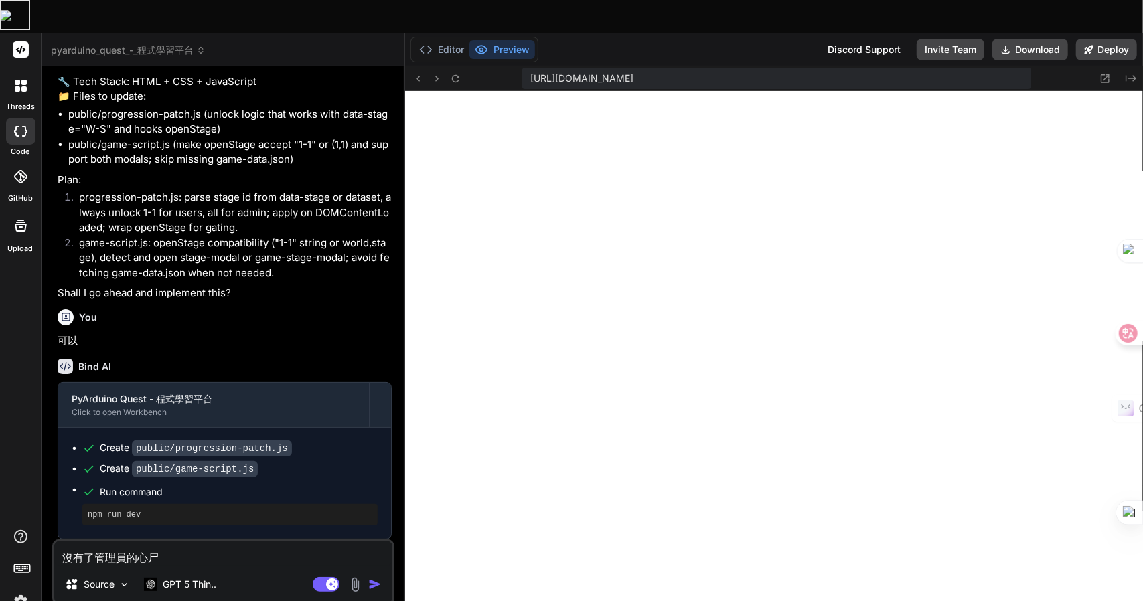
type textarea "沒有了管理員的心尸竹"
type textarea "x"
type textarea "沒有了管理員的切"
type textarea "x"
type textarea "沒有了管理員的切手"
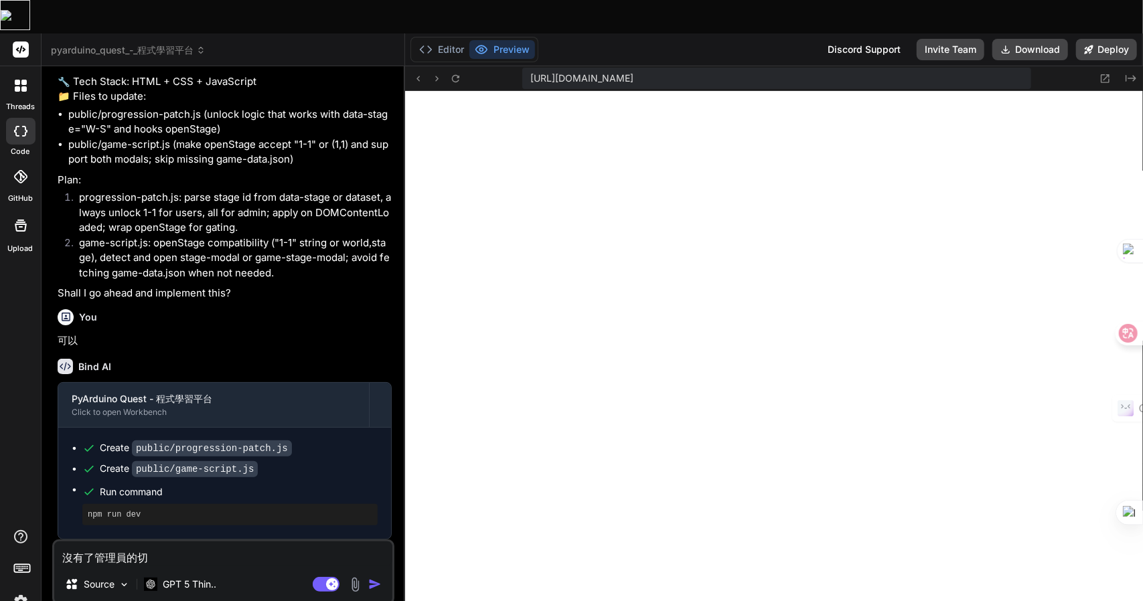
type textarea "x"
type textarea "沒有了管理員的切手弓"
type textarea "x"
type textarea "沒有了管理員的切手弓月"
type textarea "x"
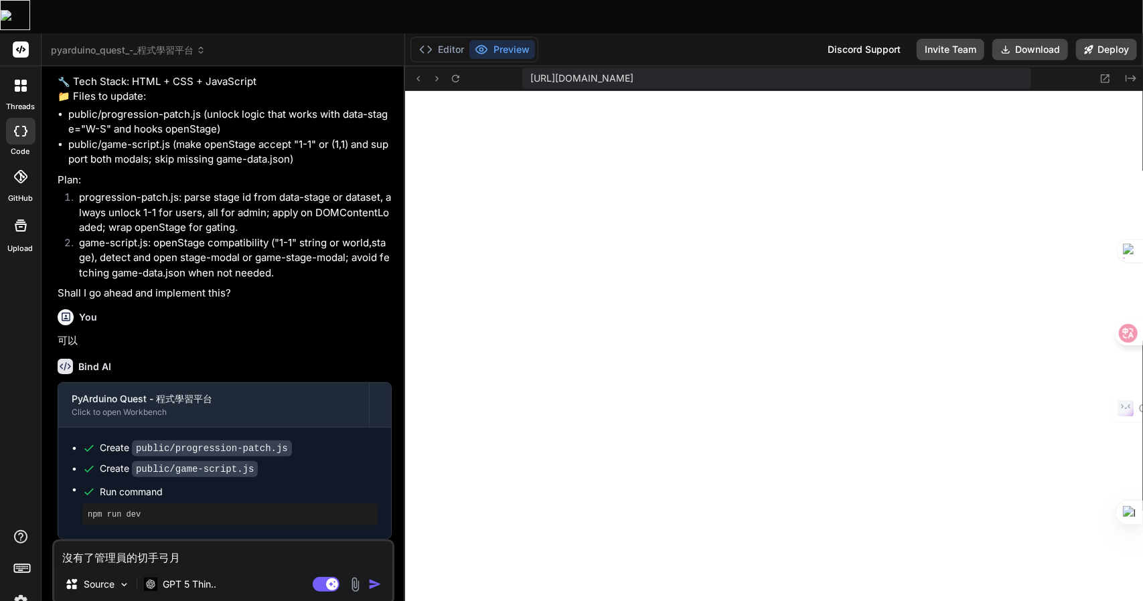
type textarea "沒有了管理員的切手弓月大"
type textarea "x"
type textarea "沒有了管理員的切換"
type textarea "x"
type textarea "沒有了管理員的切換手"
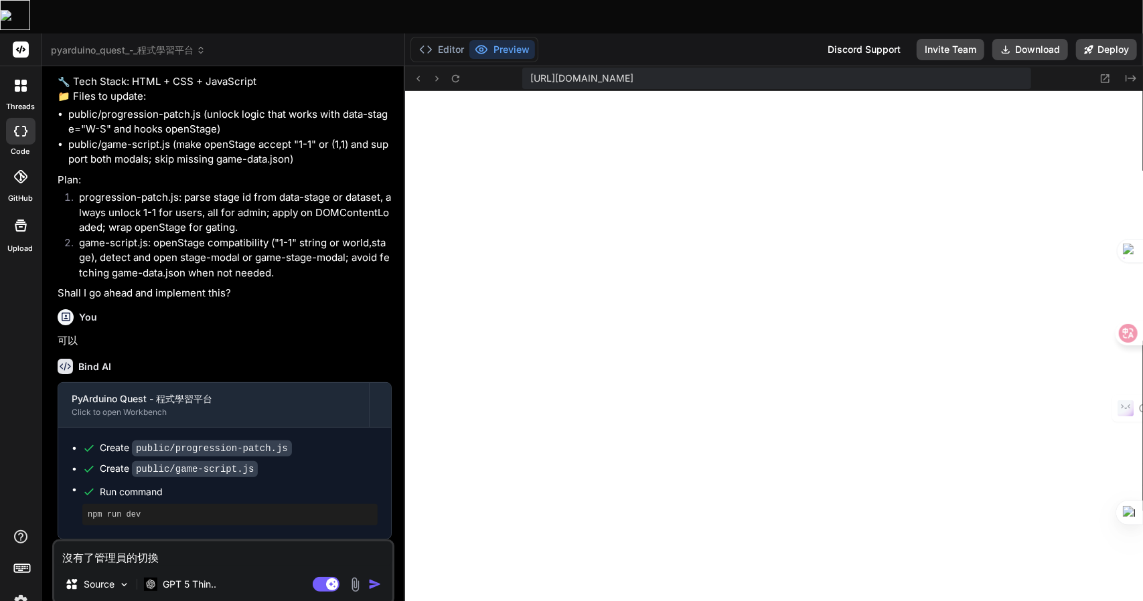
type textarea "x"
type textarea "沒有了管理員的切換手十"
type textarea "x"
type textarea "沒有了管理員的切換手十女"
type textarea "x"
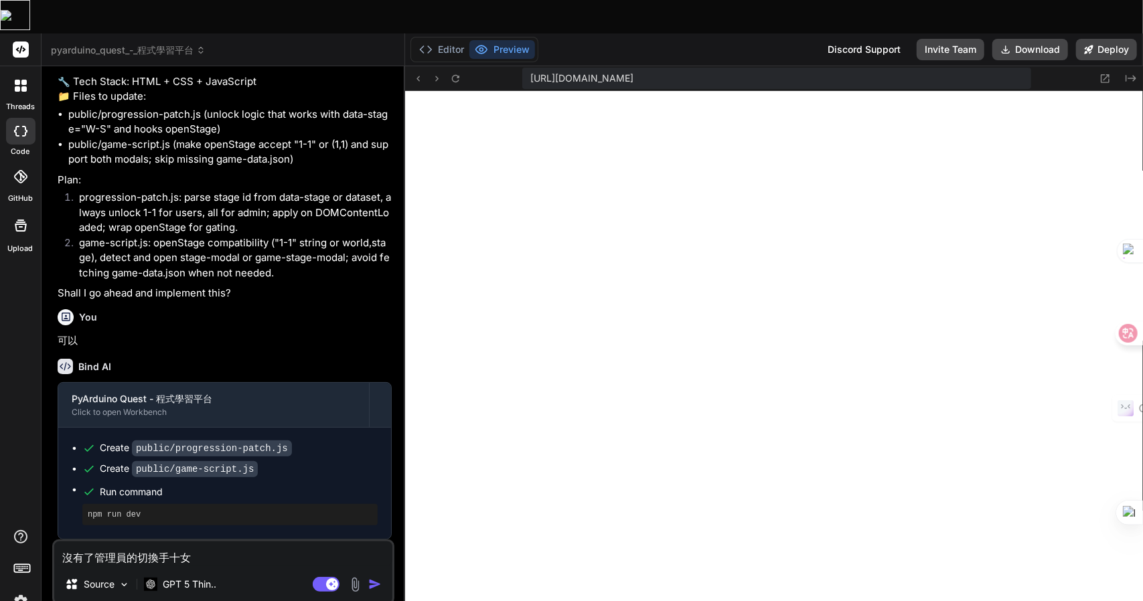
type textarea "沒有了管理員的切換按"
type textarea "x"
type textarea "沒有了管理員的切換按金"
type textarea "x"
type textarea "沒有了管理員的切換按[PERSON_NAME]"
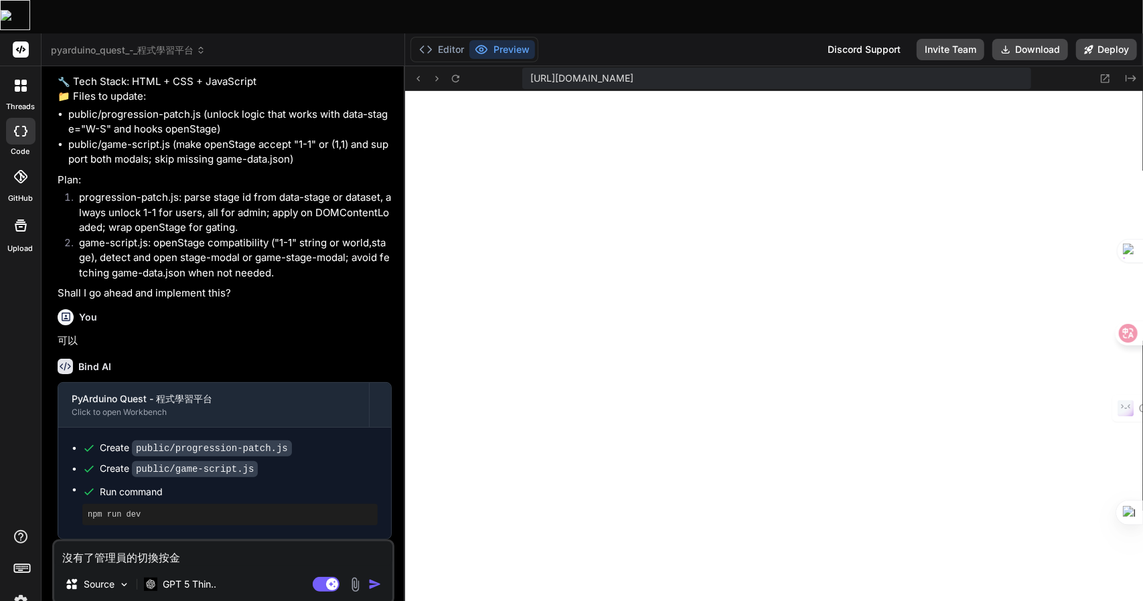
type textarea "x"
type textarea "沒有了管理員的切換按金弓土"
type textarea "x"
type textarea "沒有了管理員的切換按鈕"
type textarea "x"
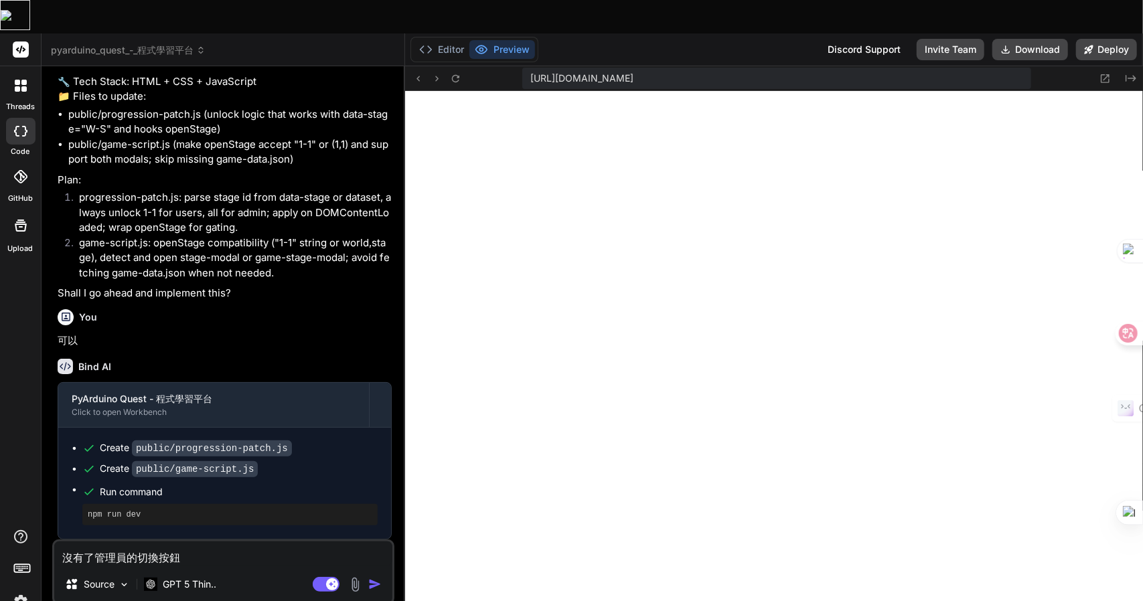
type textarea "沒有了管理員的切換按鈕Z"
type textarea "x"
type textarea "沒有了管理員的切換按鈕Z難"
type textarea "x"
type textarea "沒有了管理員的切換按鈕Z難日"
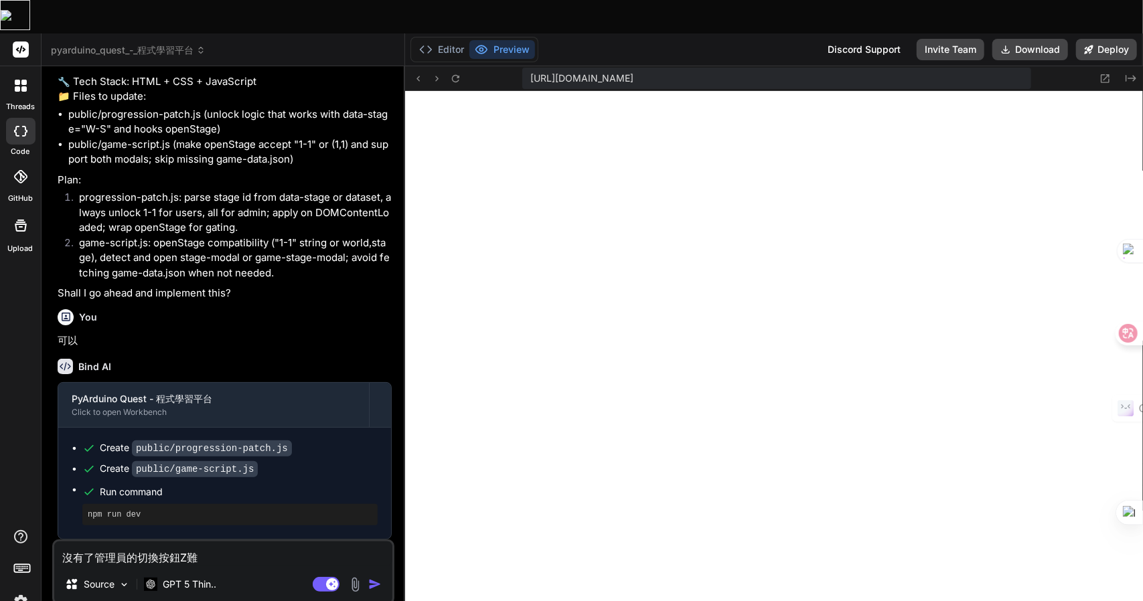
type textarea "x"
type textarea "沒有了管理員的切換按鈕Z難日月"
type textarea "x"
type textarea "沒有了管理員的切換按鈕，"
type textarea "x"
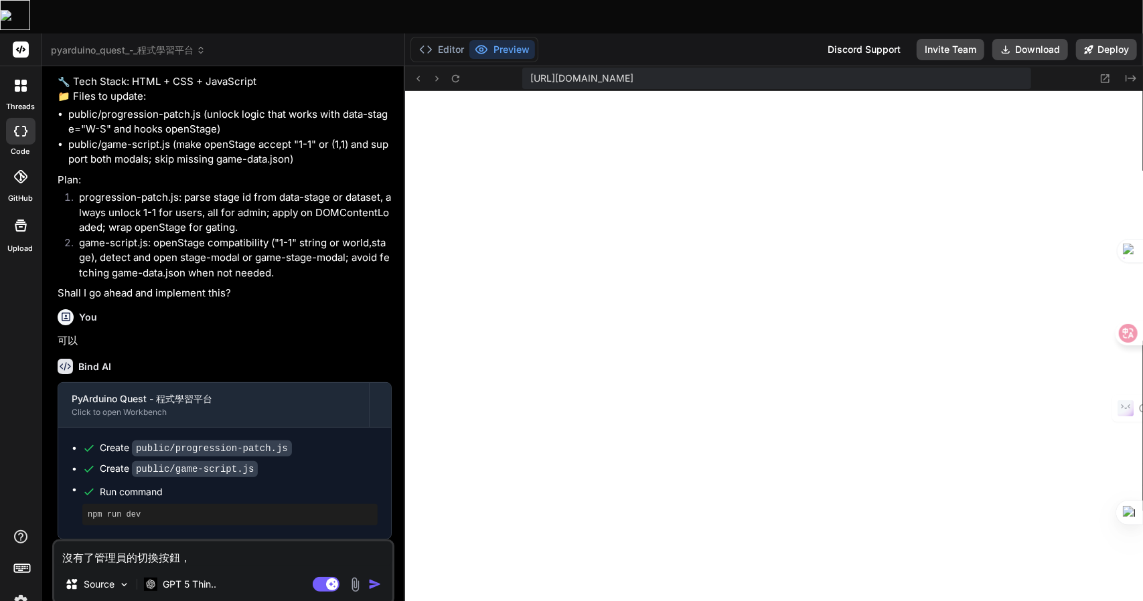
type textarea "沒有了管理員的切換按鈕，卜"
type textarea "x"
type textarea "沒有了管理員的切換按鈕，[PERSON_NAME]口"
type textarea "x"
type textarea "沒有了管理員的切換按鈕，卜口手"
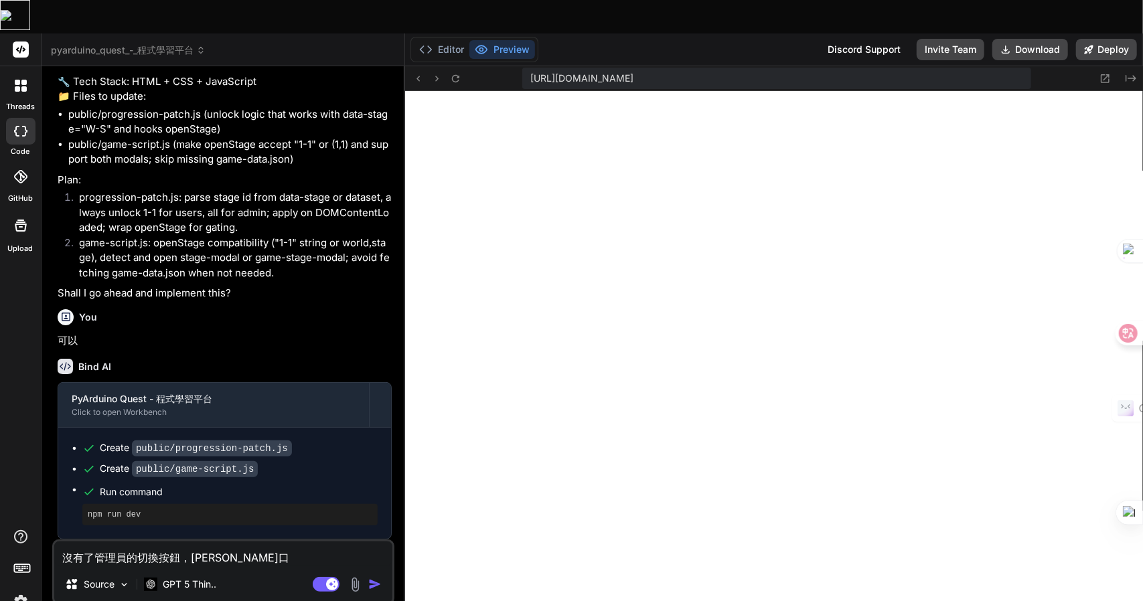
type textarea "x"
type textarea "沒有了管理員的切換按鈕，卜口手一"
type textarea "x"
type textarea "沒有了管理員的切換按鈕，卜口手一月"
type textarea "x"
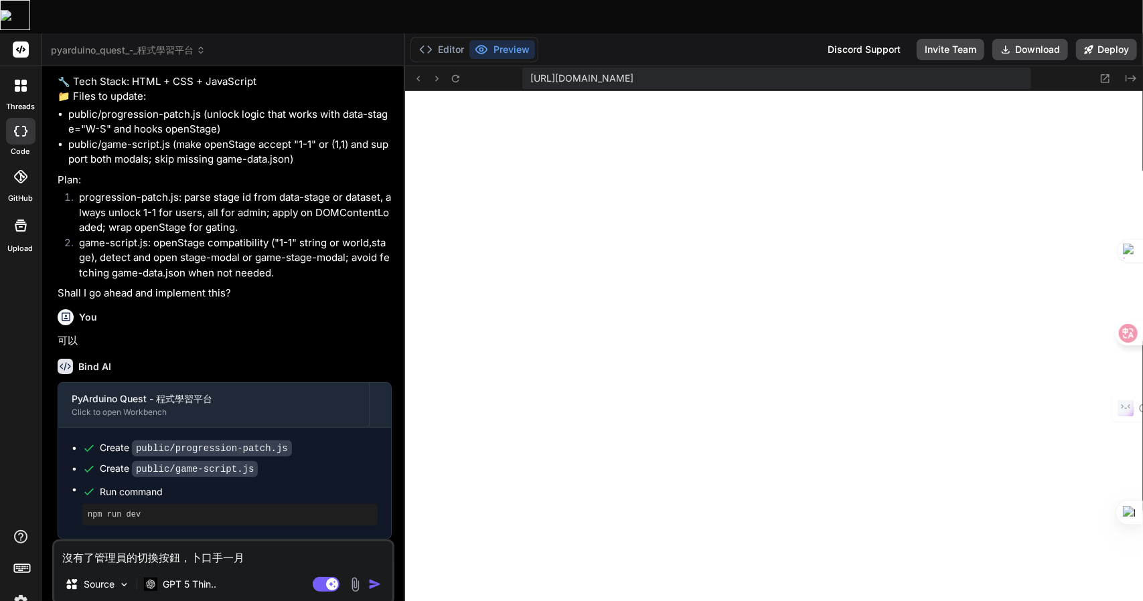
type textarea "沒有了管理員的切換按鈕，請"
type textarea "x"
type textarea "沒有了管理員的切換按鈕，請人"
type textarea "x"
type textarea "沒有了管理員的切換按鈕，請人中"
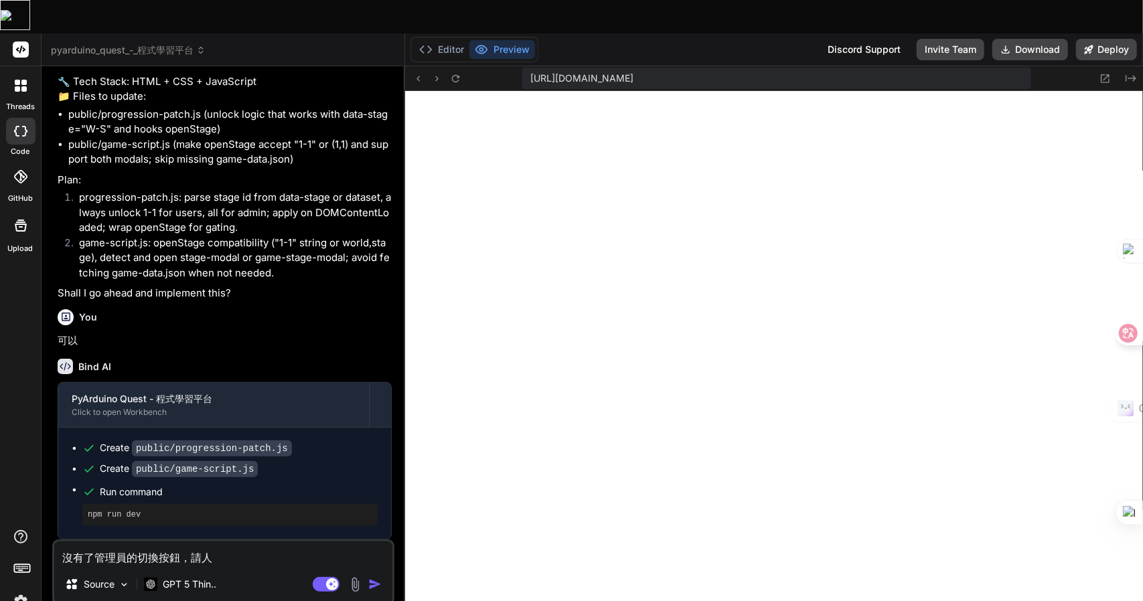
type textarea "x"
type textarea "沒有了管理員的切換按鈕，請;"
type textarea "x"
type textarea "沒有了管理員的切換按鈕，請;人"
type textarea "x"
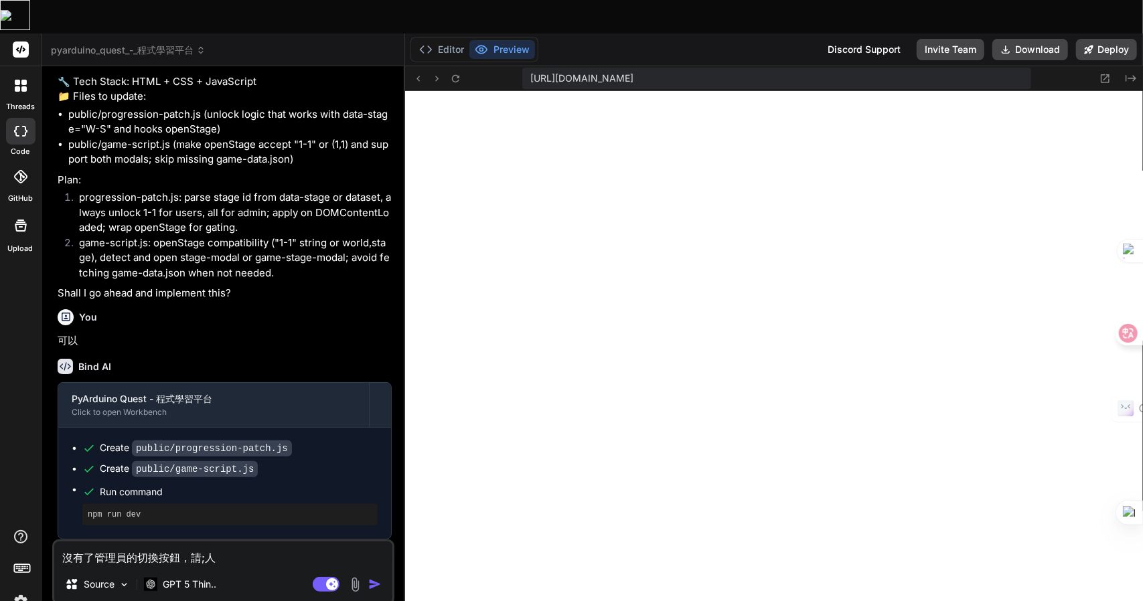
type textarea "沒有了管理員的切換按鈕，請;人竹"
type textarea "x"
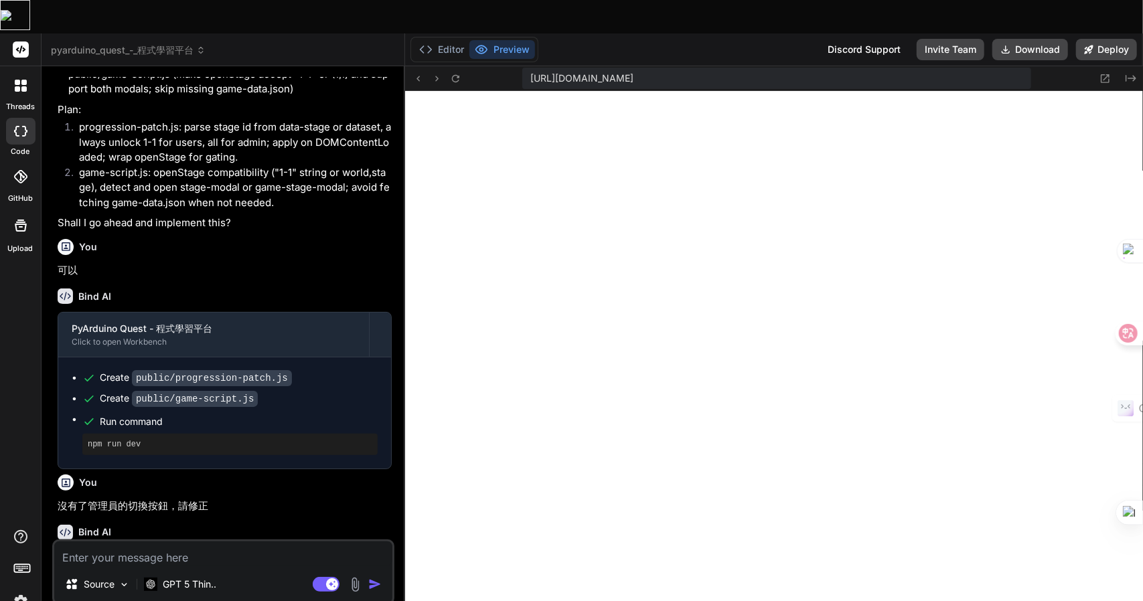
scroll to position [2169, 0]
